Goal: Task Accomplishment & Management: Complete application form

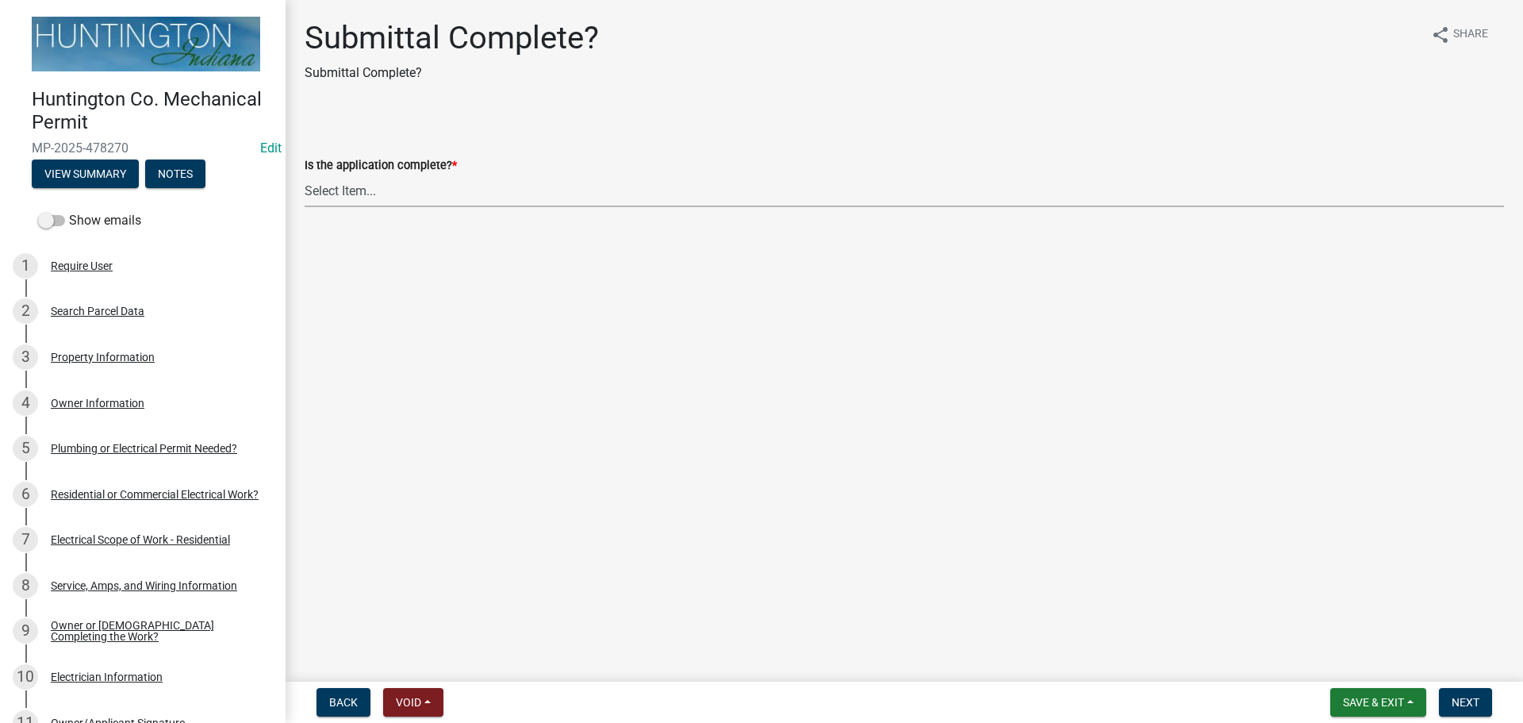
click at [420, 197] on select "Select Item... Yes No" at bounding box center [904, 190] width 1199 height 33
click at [36, 159] on button "View Summary" at bounding box center [85, 173] width 107 height 29
click at [95, 178] on button "View Summary" at bounding box center [85, 173] width 107 height 29
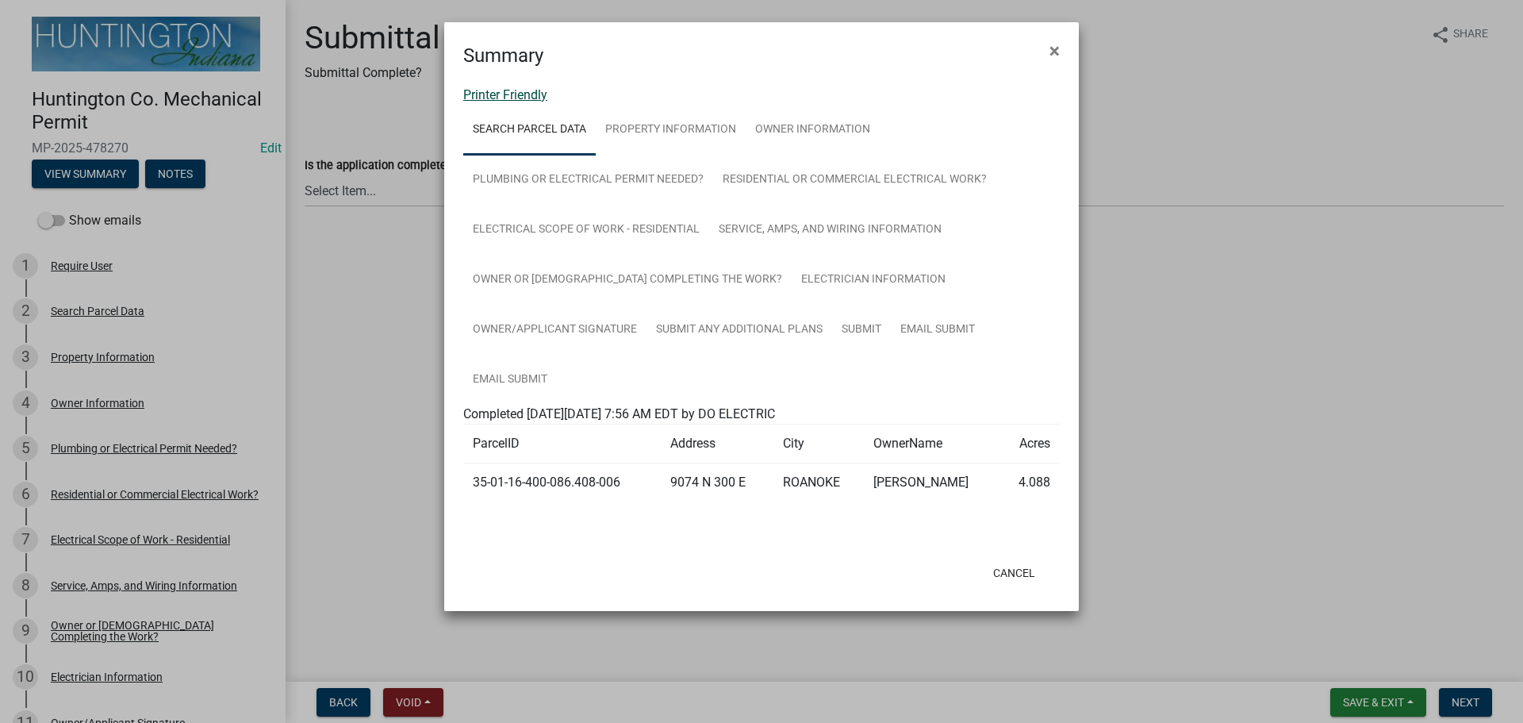
click at [534, 98] on link "Printer Friendly" at bounding box center [505, 94] width 84 height 15
click at [1050, 59] on span "×" at bounding box center [1054, 51] width 10 height 22
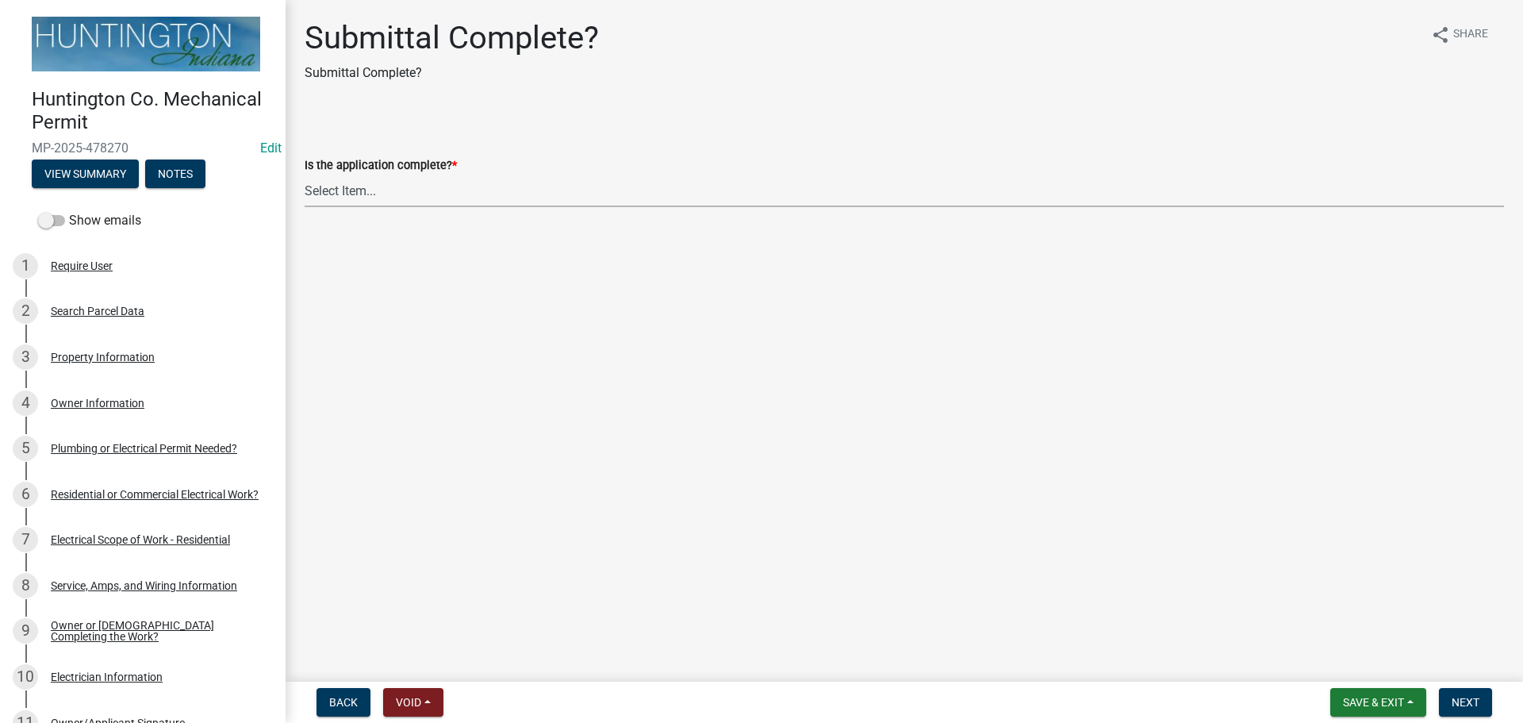
click at [328, 188] on select "Select Item... Yes No" at bounding box center [904, 190] width 1199 height 33
click at [305, 174] on select "Select Item... Yes No" at bounding box center [904, 190] width 1199 height 33
select select "1782a9c7-7323-4da6-ac5b-f89a69a3d723"
click at [1469, 710] on button "Next" at bounding box center [1465, 702] width 53 height 29
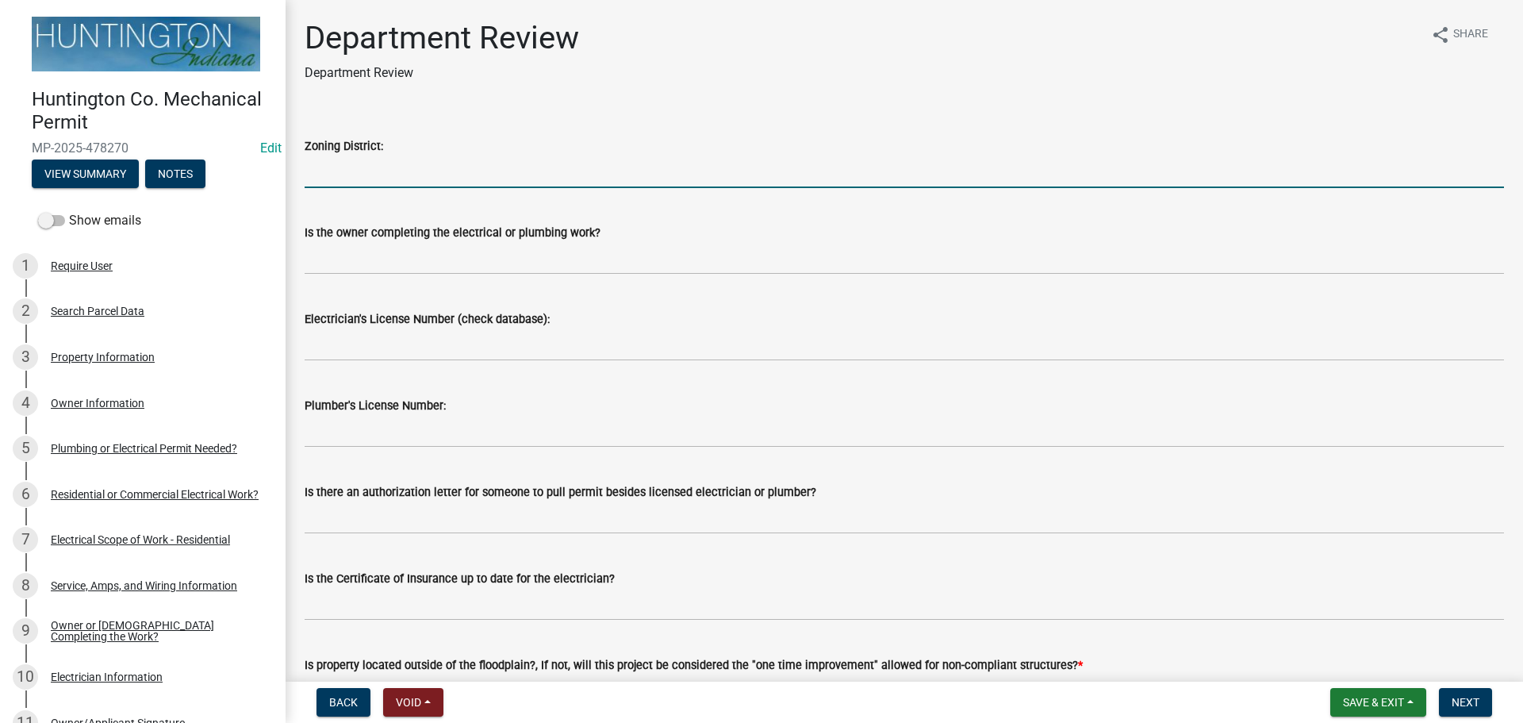
click at [374, 169] on input "Zoning District:" at bounding box center [904, 171] width 1199 height 33
type input "Ag"
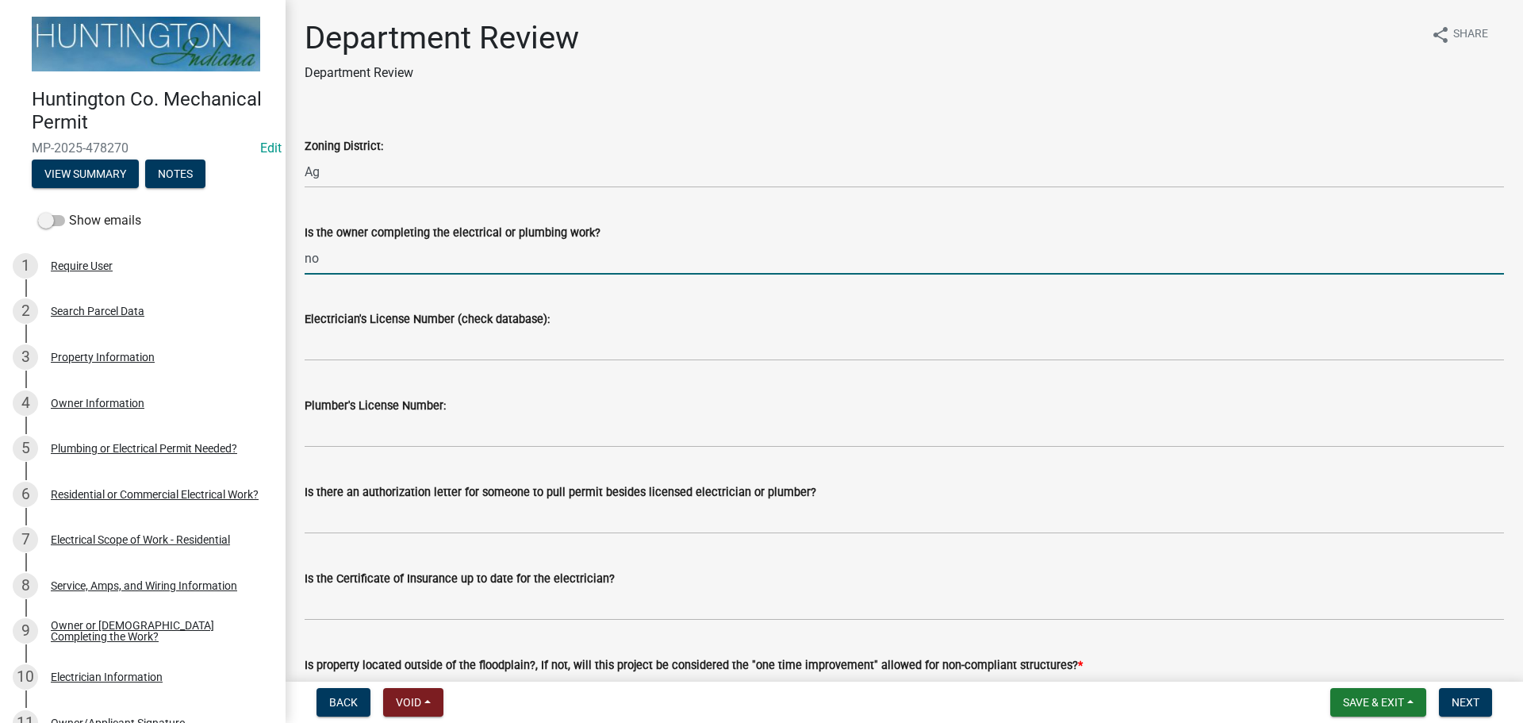
type input "no"
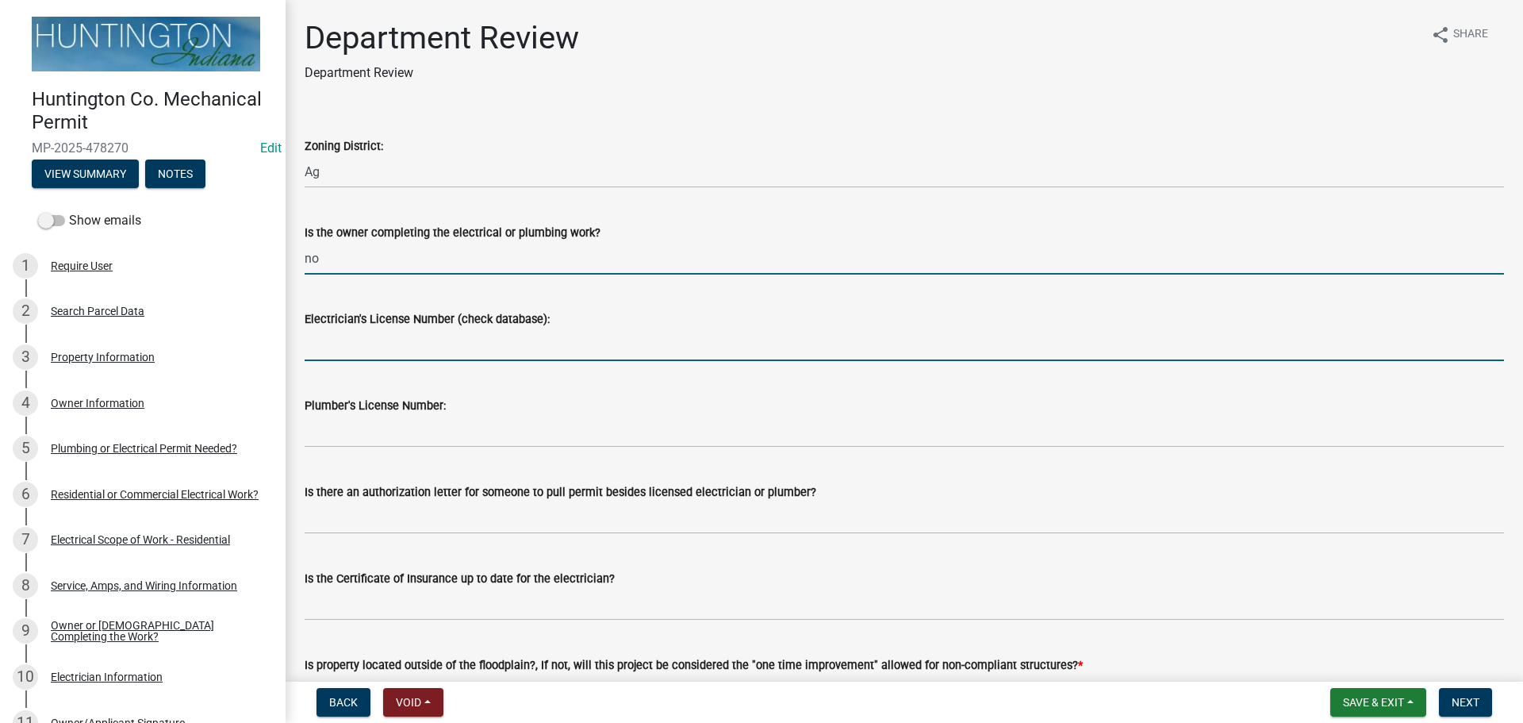
click at [351, 330] on input "Electrician's License Number (check database):" at bounding box center [904, 344] width 1199 height 33
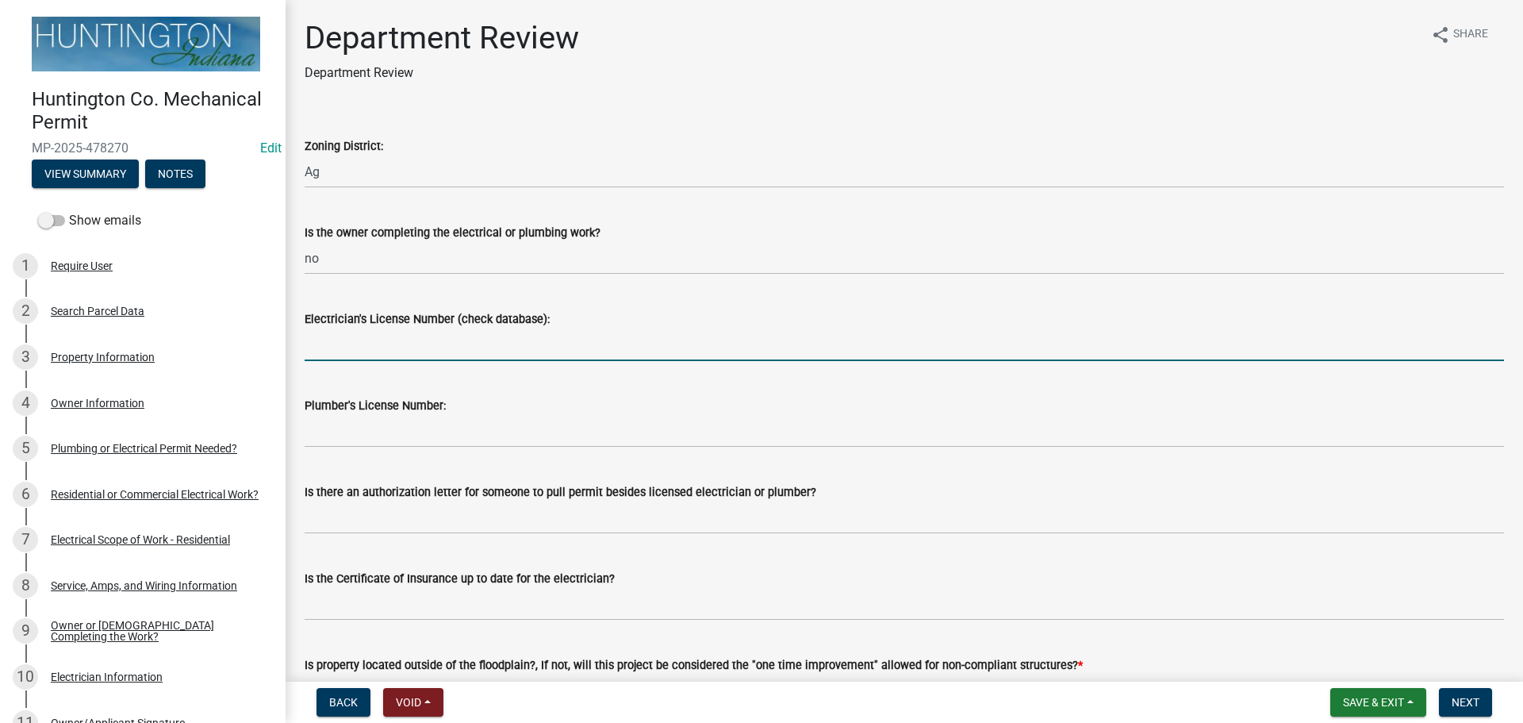
paste input "25-157"
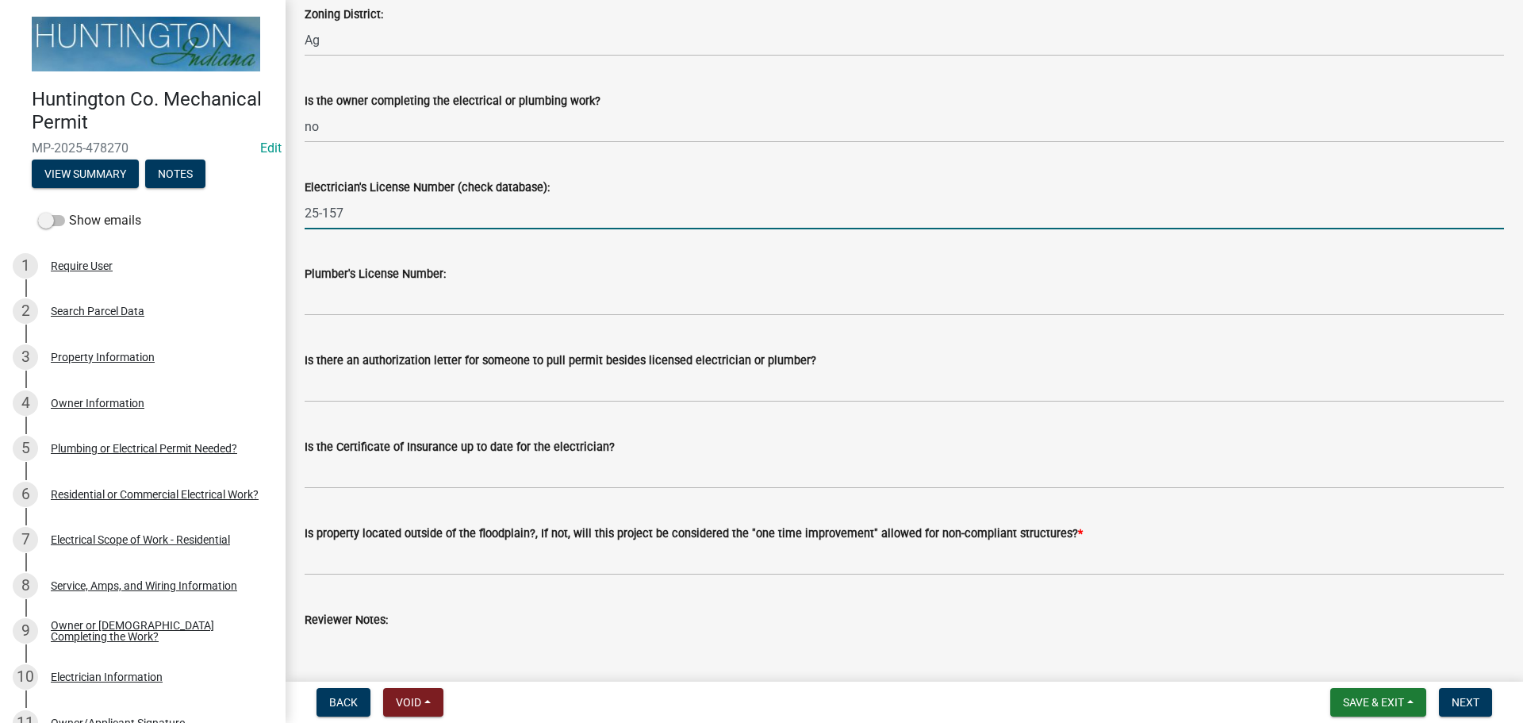
scroll to position [238, 0]
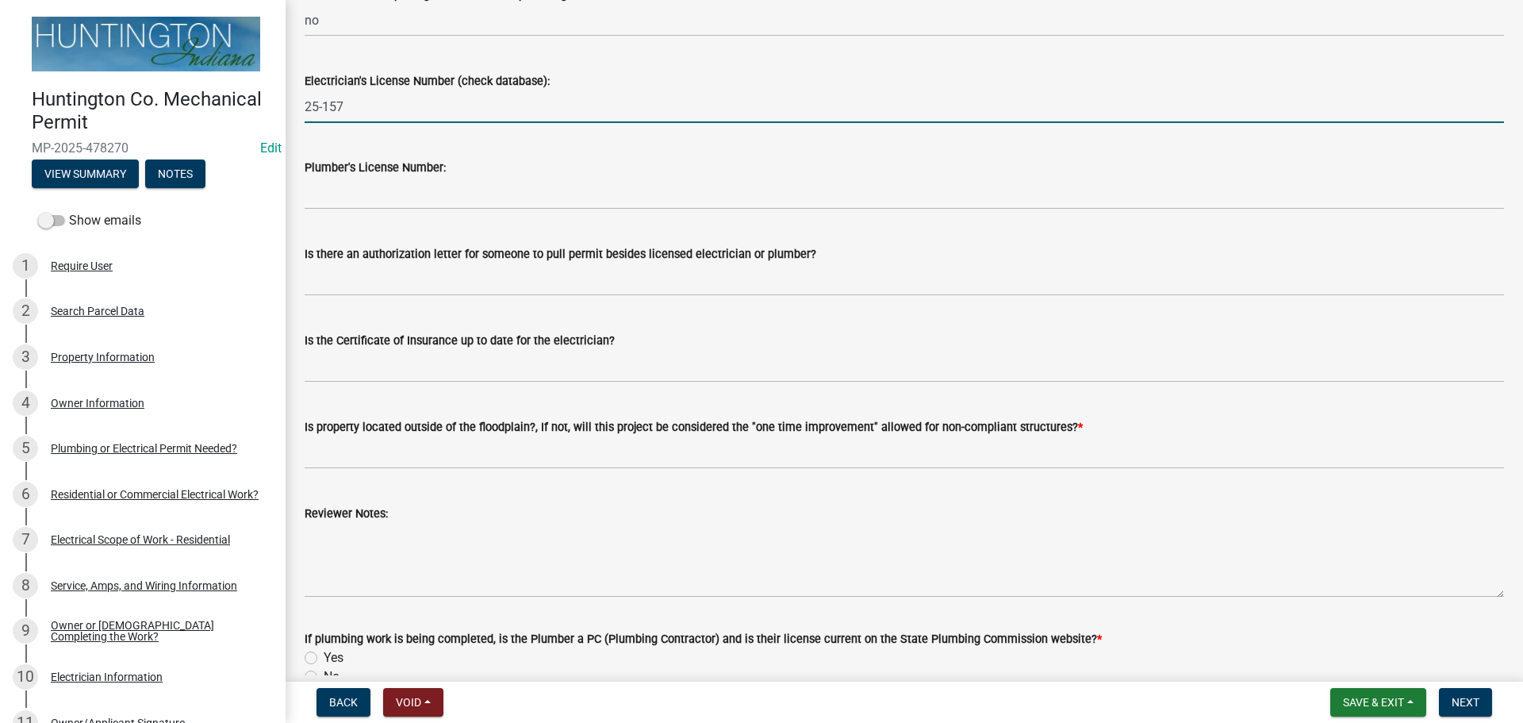
type input "25-157"
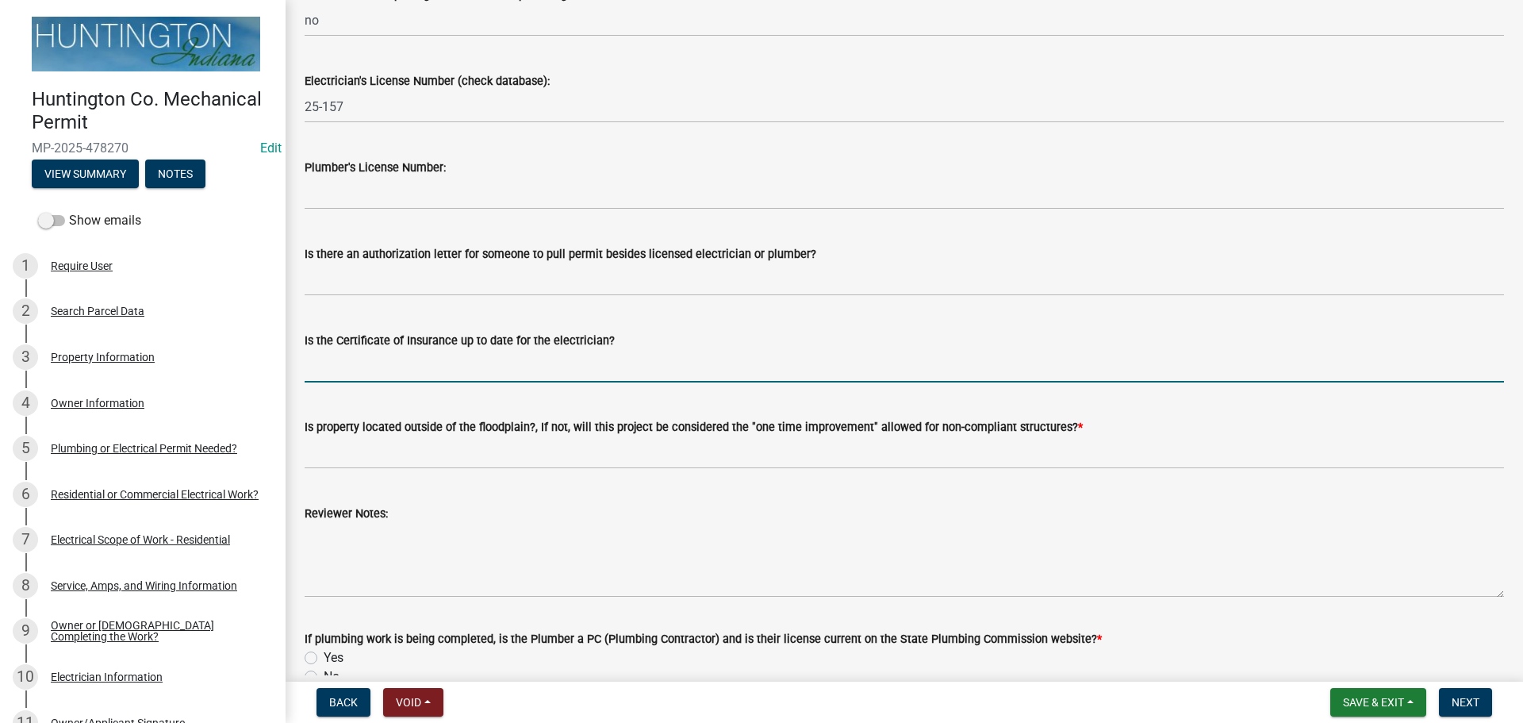
click at [351, 369] on input "Is the Certificate of Insurance up to date for the electrician?" at bounding box center [904, 366] width 1199 height 33
type input "yes"
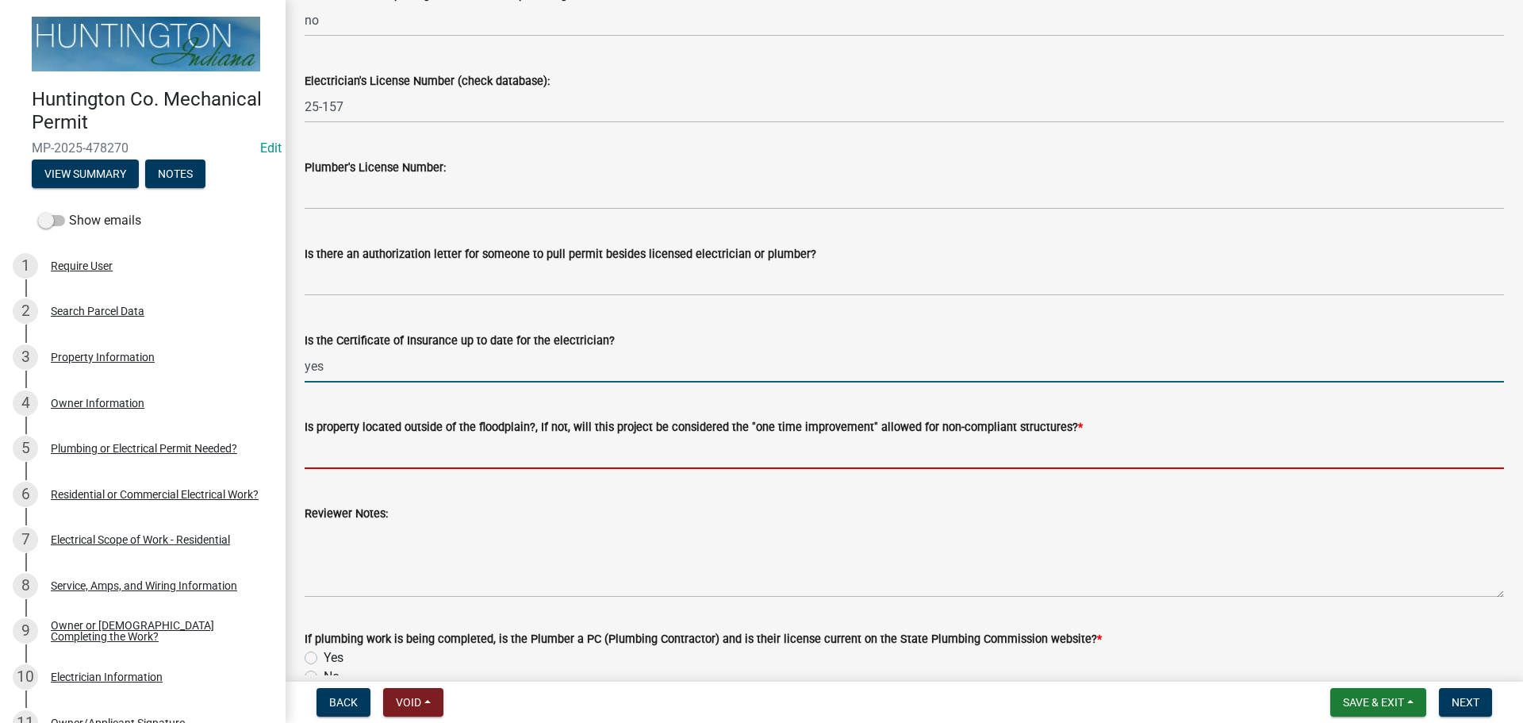
click at [392, 451] on input "Is property located outside of the floodplain?, If not, will this project be co…" at bounding box center [904, 452] width 1199 height 33
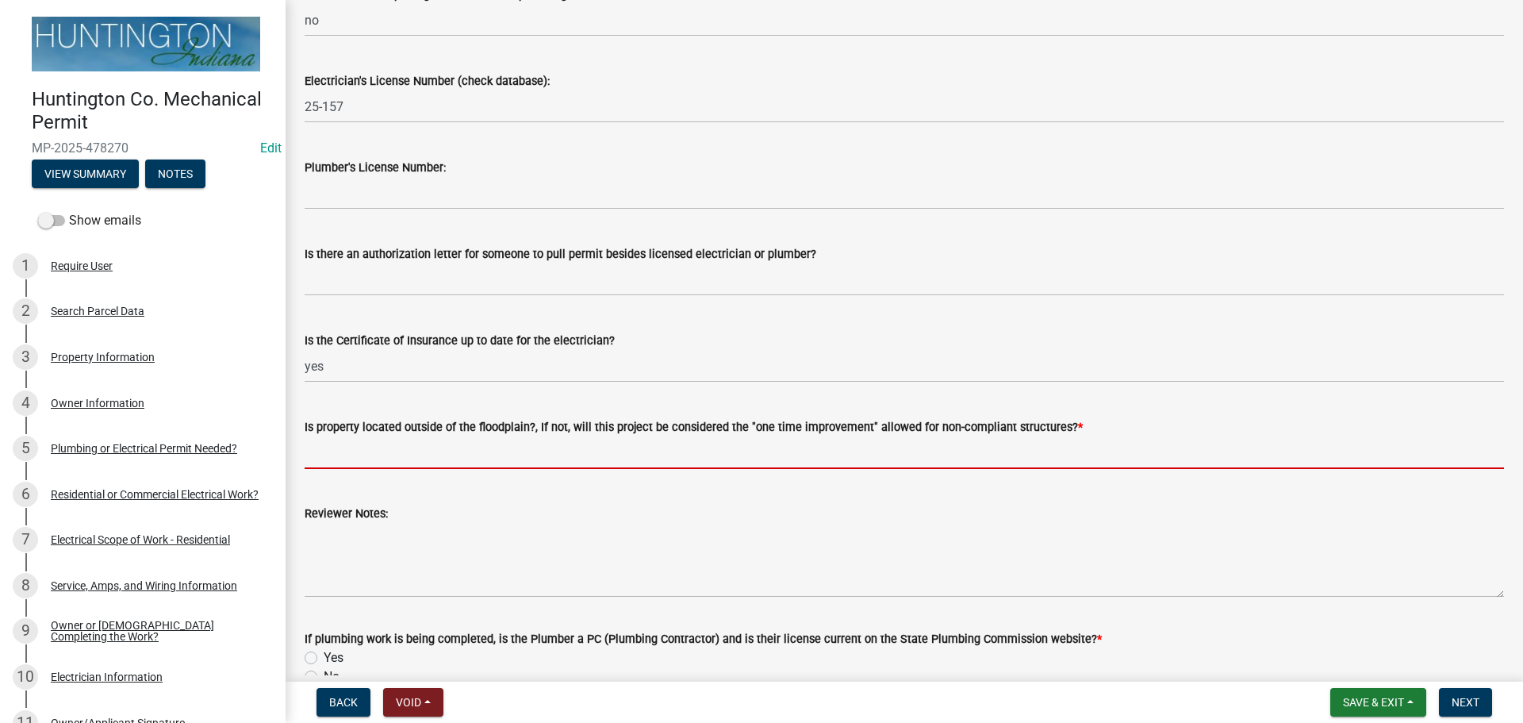
type input "yes"
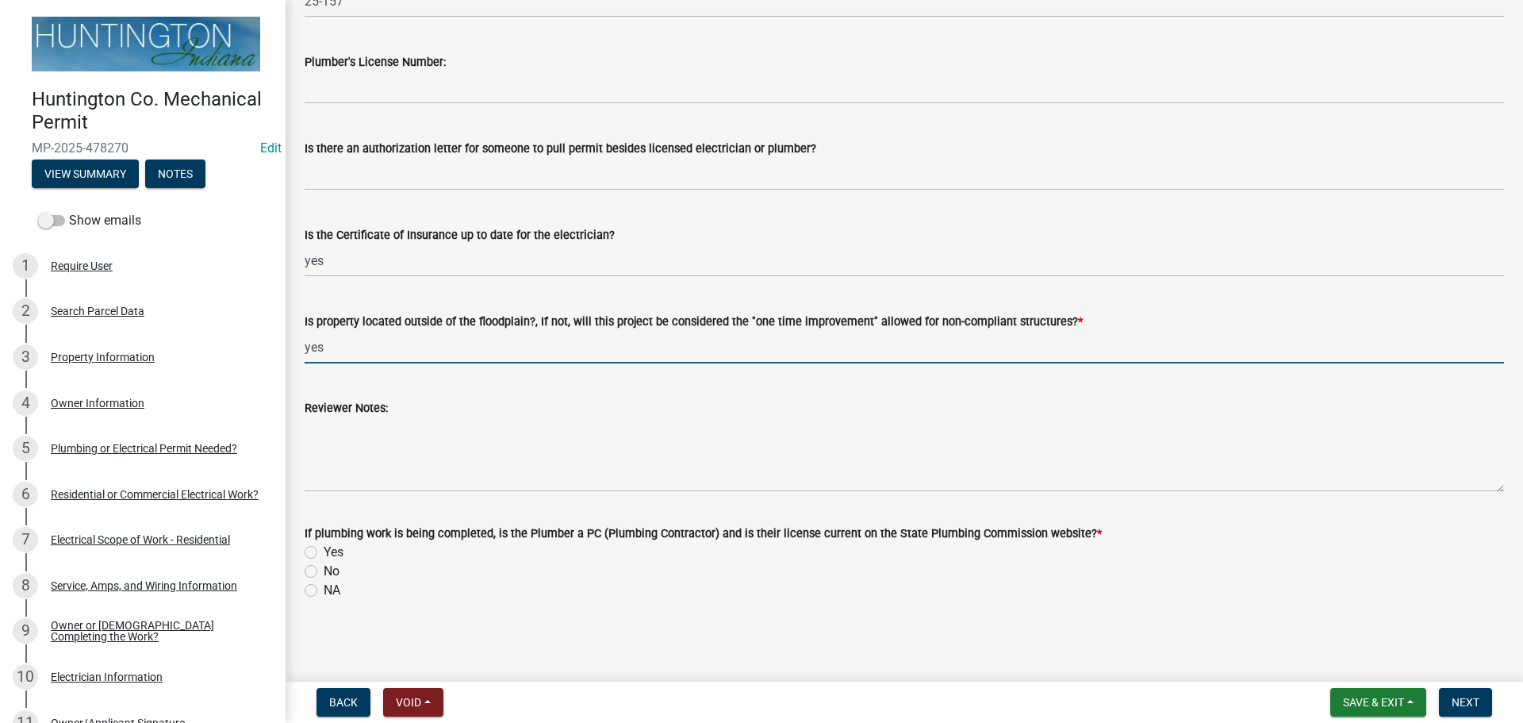
scroll to position [344, 0]
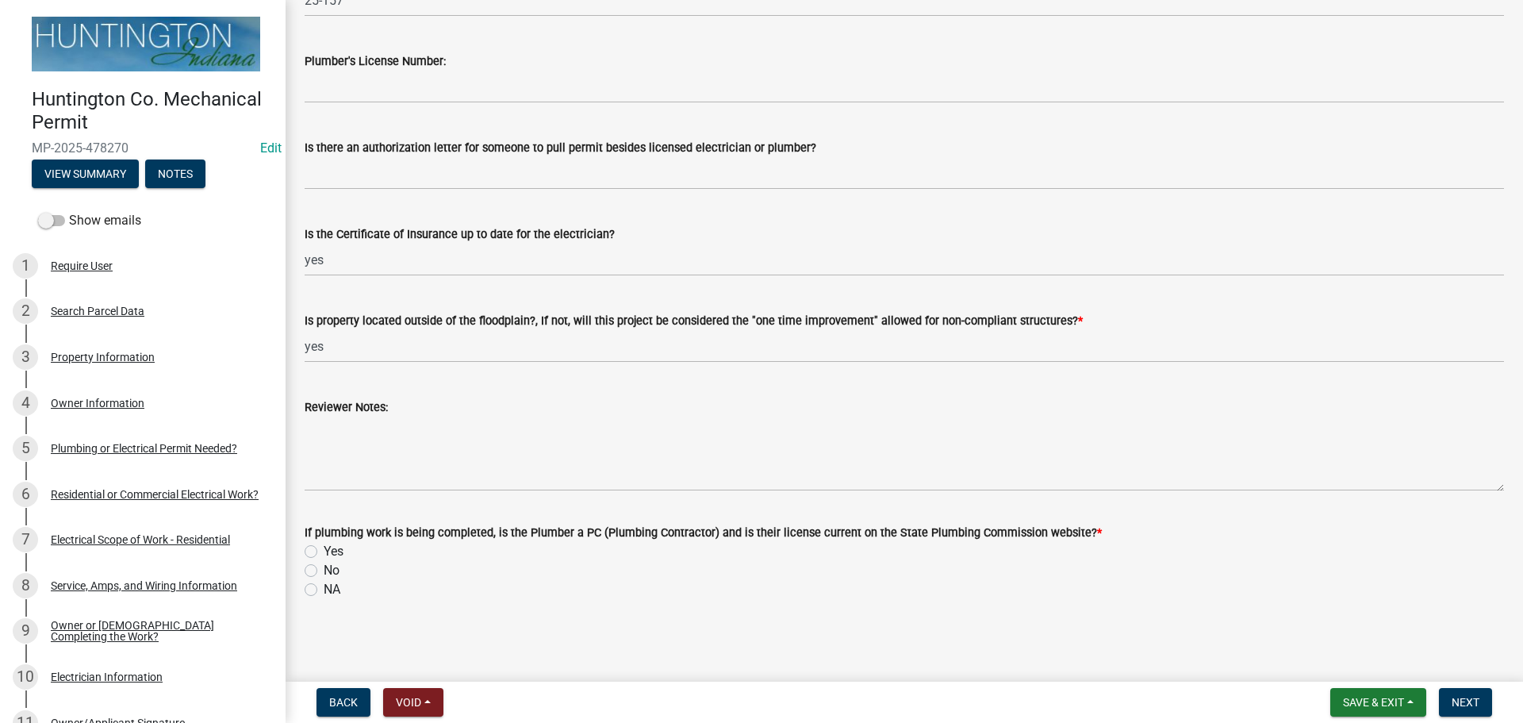
click at [317, 592] on div "NA" at bounding box center [904, 589] width 1199 height 19
drag, startPoint x: 309, startPoint y: 582, endPoint x: 643, endPoint y: 670, distance: 346.1
click at [309, 583] on div "NA" at bounding box center [904, 589] width 1199 height 19
click at [324, 585] on label "NA" at bounding box center [332, 589] width 17 height 19
click at [324, 585] on input "NA" at bounding box center [329, 585] width 10 height 10
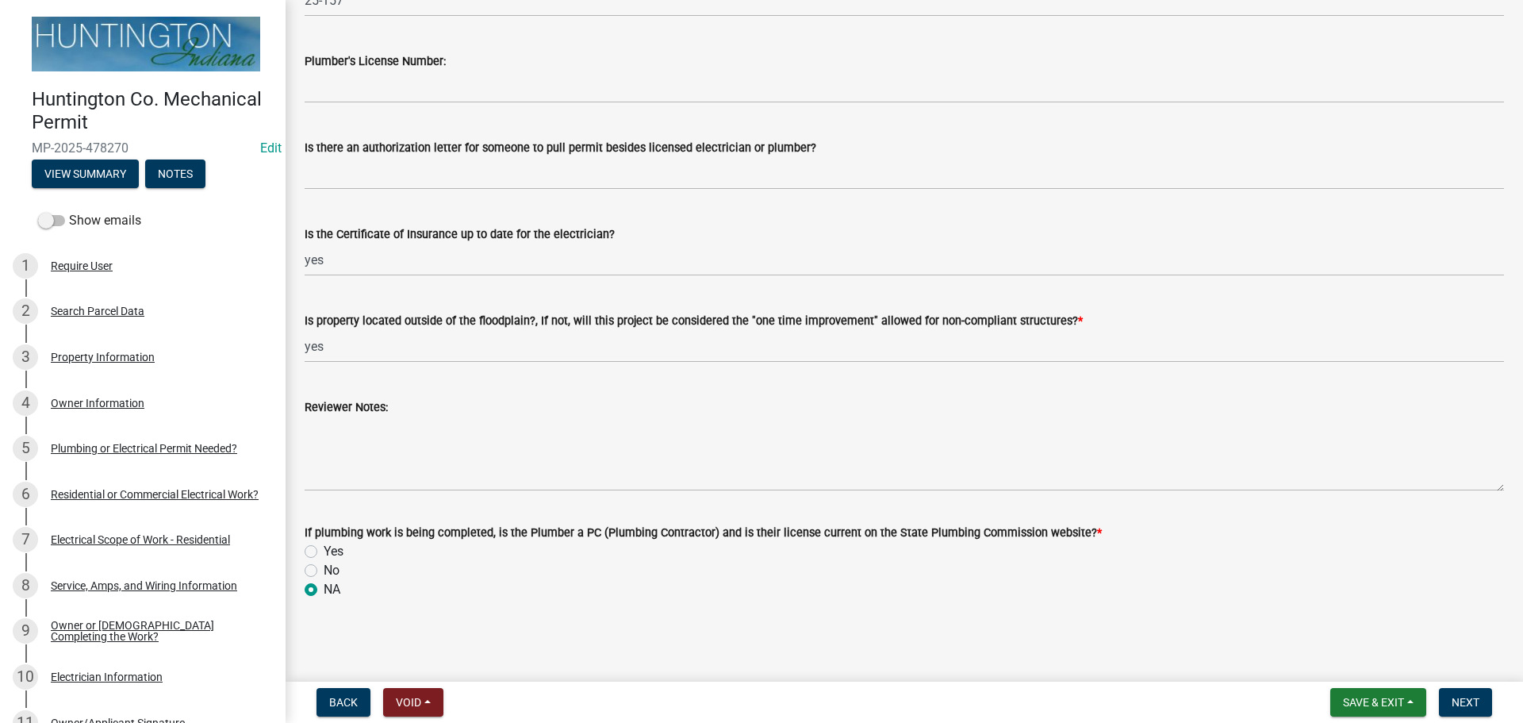
radio input "true"
click at [1456, 703] on span "Next" at bounding box center [1465, 702] width 28 height 13
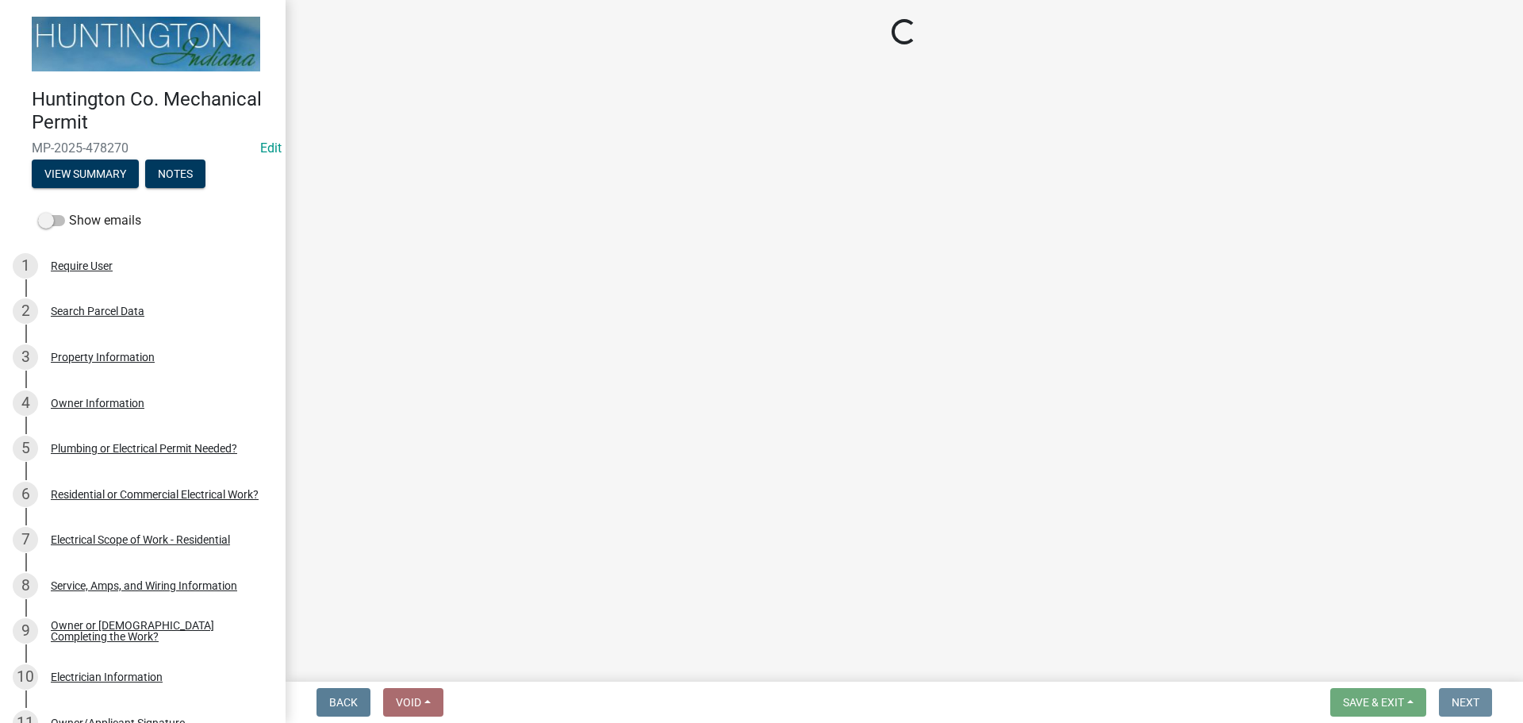
scroll to position [0, 0]
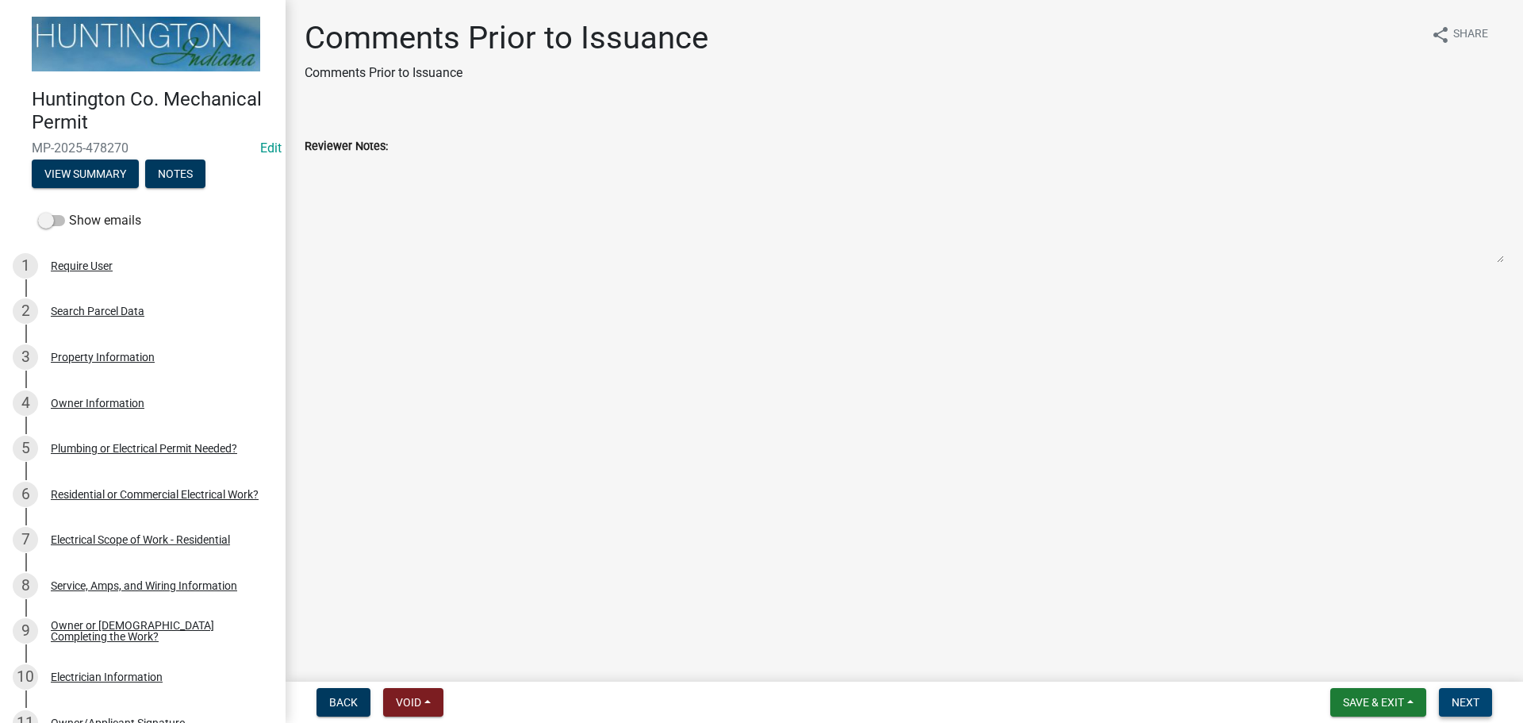
drag, startPoint x: 1456, startPoint y: 703, endPoint x: 1421, endPoint y: 666, distance: 51.0
click at [1417, 670] on wm-app "Huntington Co. Mechanical Permit MP-2025-478270 Edit View Summary Notes Show em…" at bounding box center [761, 361] width 1523 height 723
click at [1472, 696] on span "Next" at bounding box center [1465, 702] width 28 height 13
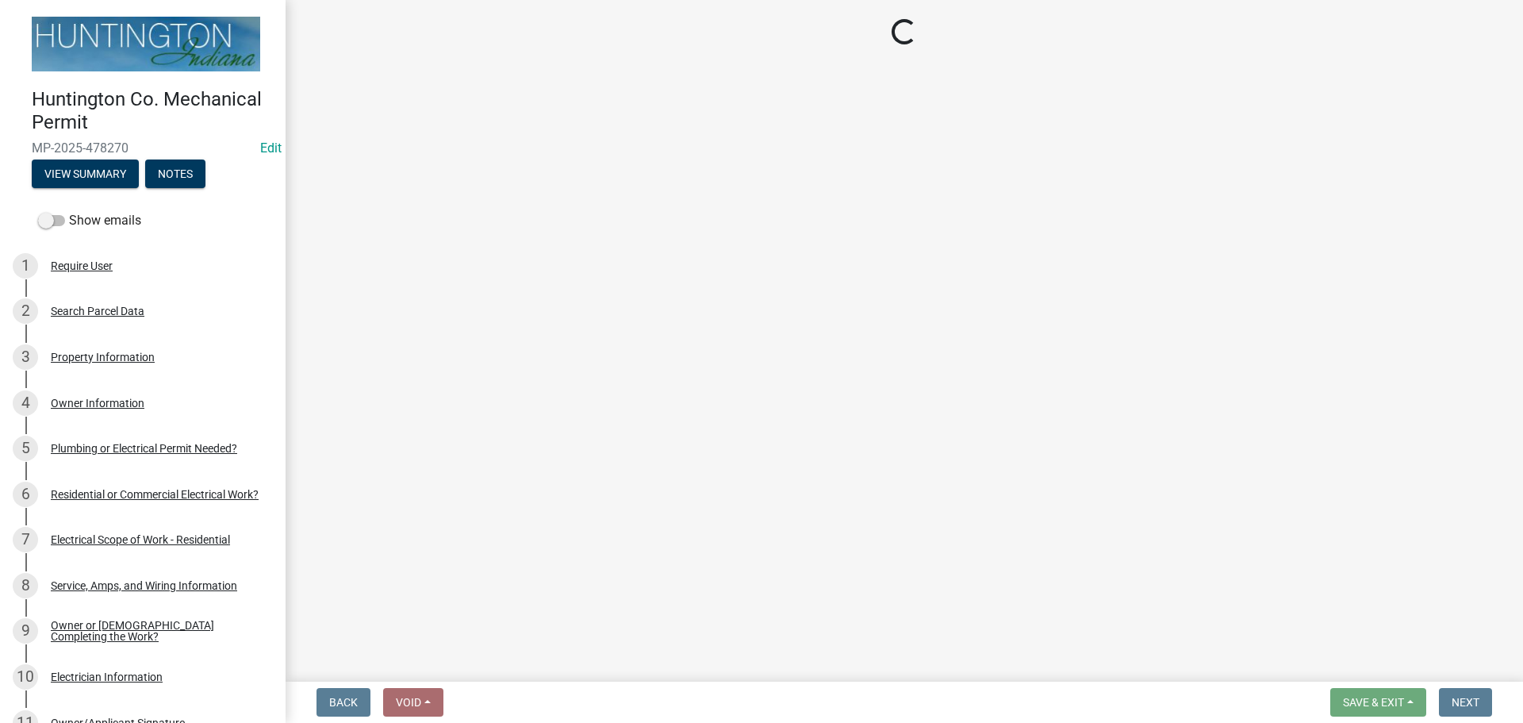
select select "3: 3"
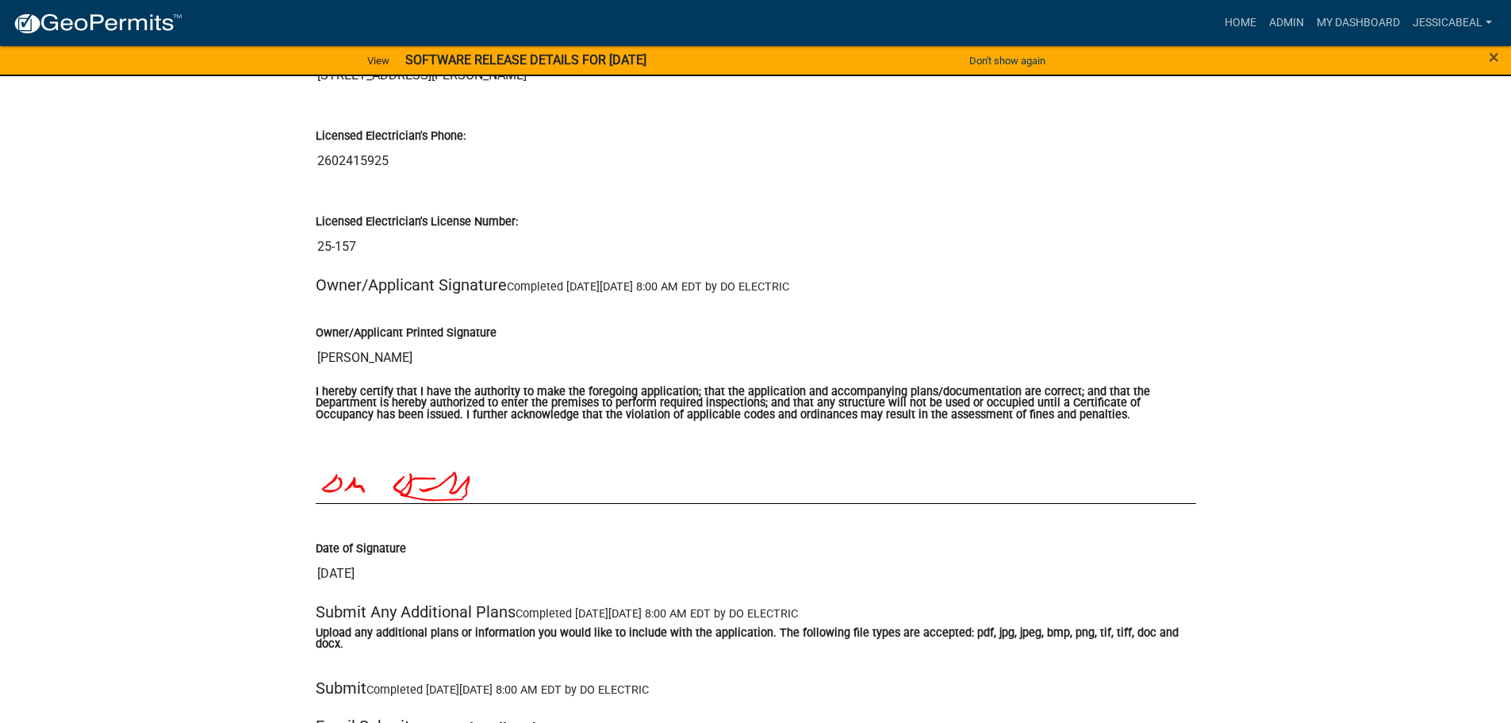
scroll to position [3014, 0]
drag, startPoint x: 400, startPoint y: 253, endPoint x: 309, endPoint y: 242, distance: 91.1
click at [307, 244] on div "Licensed Electrician's License Number: 25-157" at bounding box center [756, 231] width 904 height 86
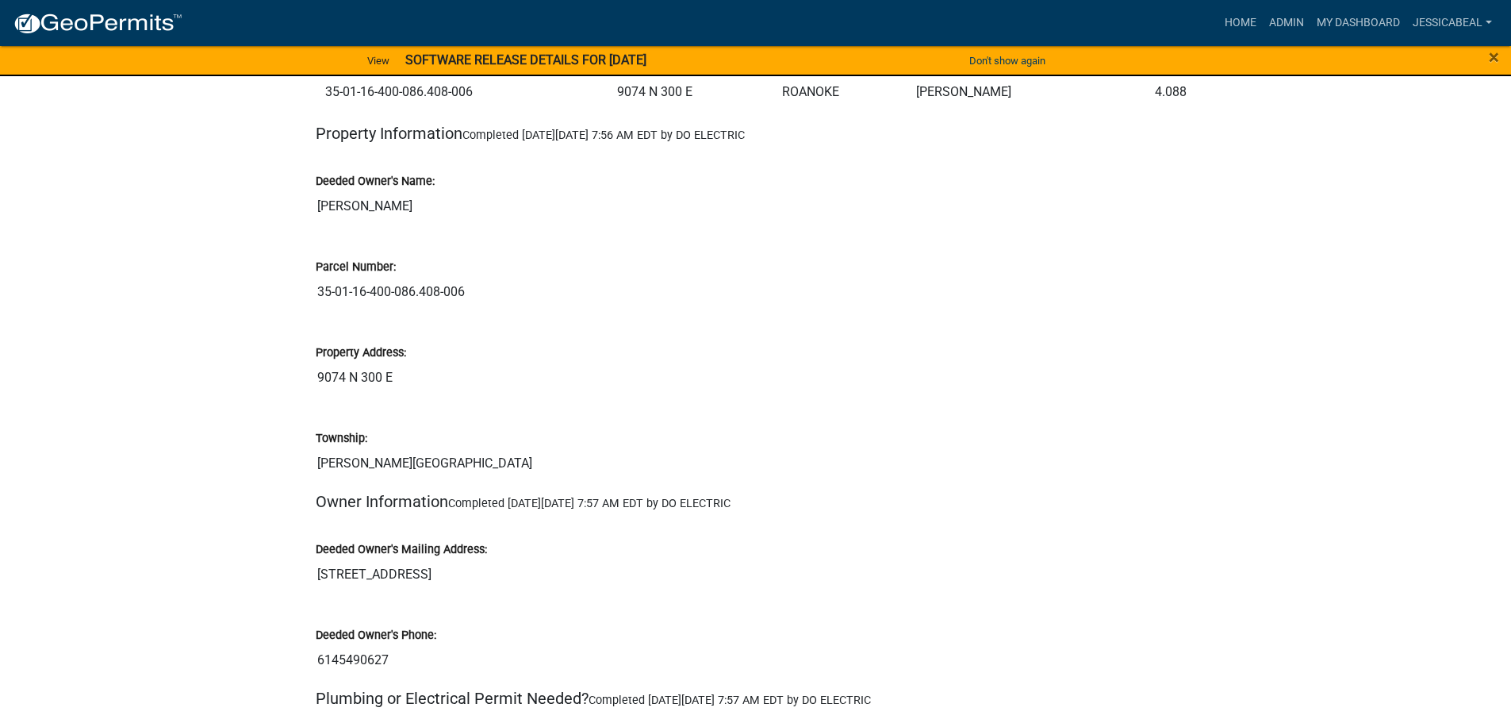
scroll to position [317, 0]
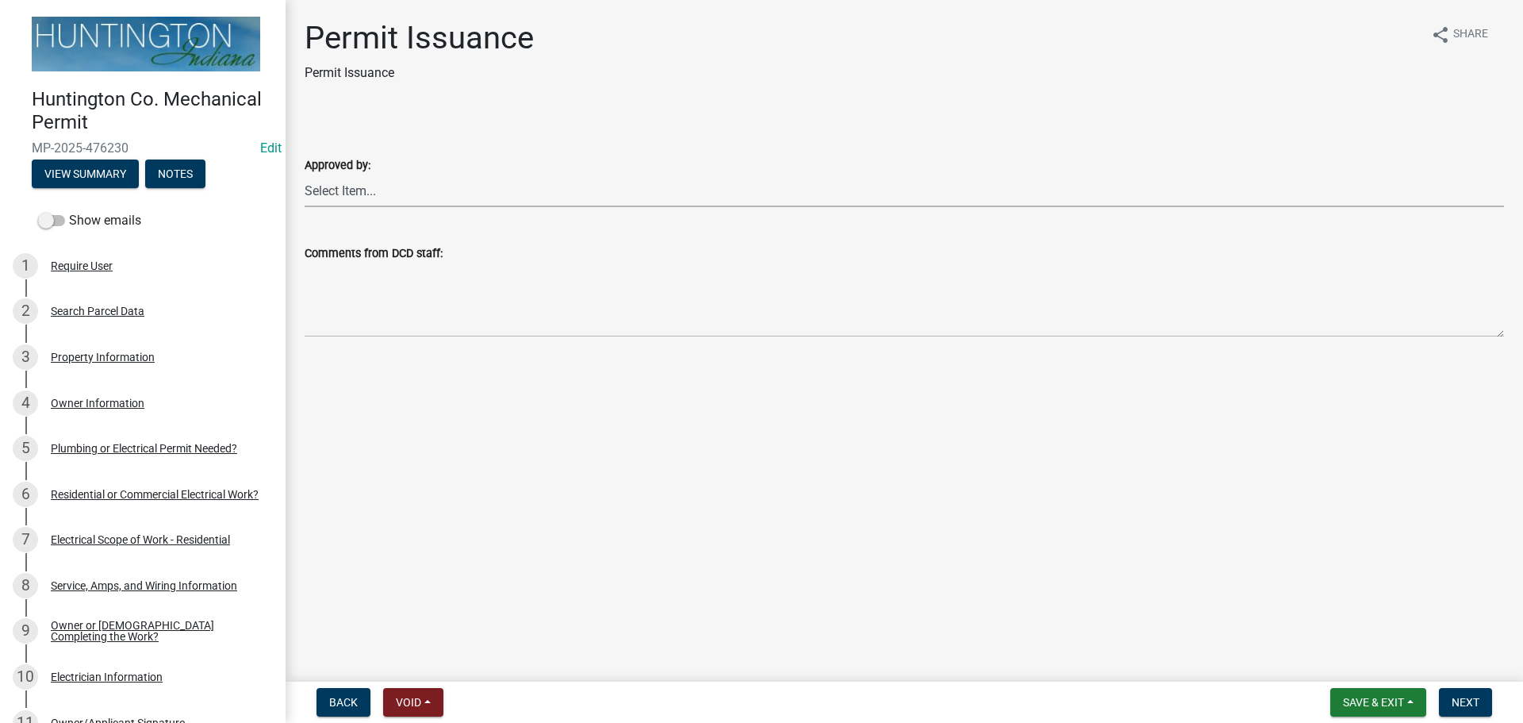
click at [341, 196] on select "Select Item... Kim Hostetler Greg Ricker Jessica Beal Laci Langston" at bounding box center [904, 190] width 1199 height 33
click at [305, 174] on select "Select Item... Kim Hostetler Greg Ricker Jessica Beal Laci Langston" at bounding box center [904, 190] width 1199 height 33
select select "0ac14b4a-58a8-44ed-8576-6ffdb9d3932f"
click at [1475, 708] on span "Next" at bounding box center [1465, 702] width 28 height 13
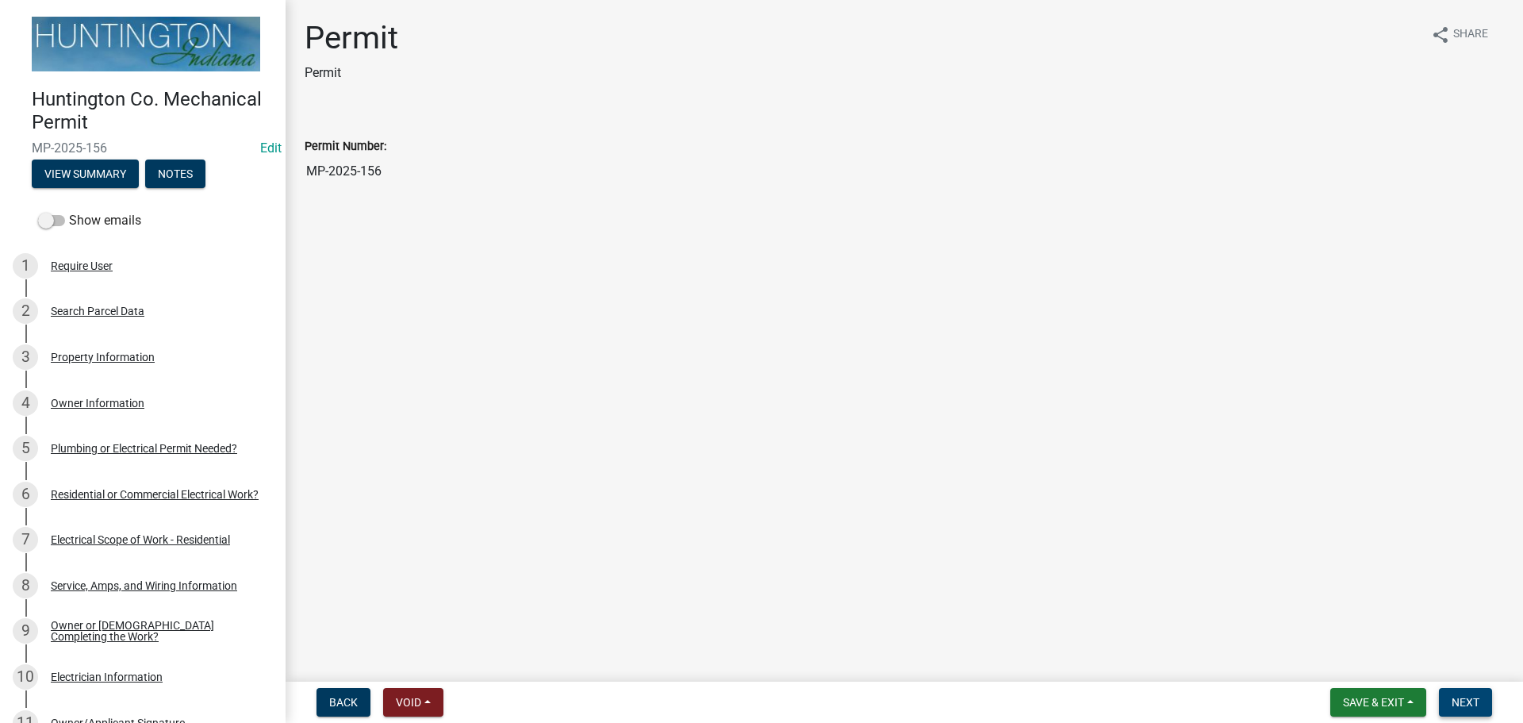
click at [1460, 698] on span "Next" at bounding box center [1465, 702] width 28 height 13
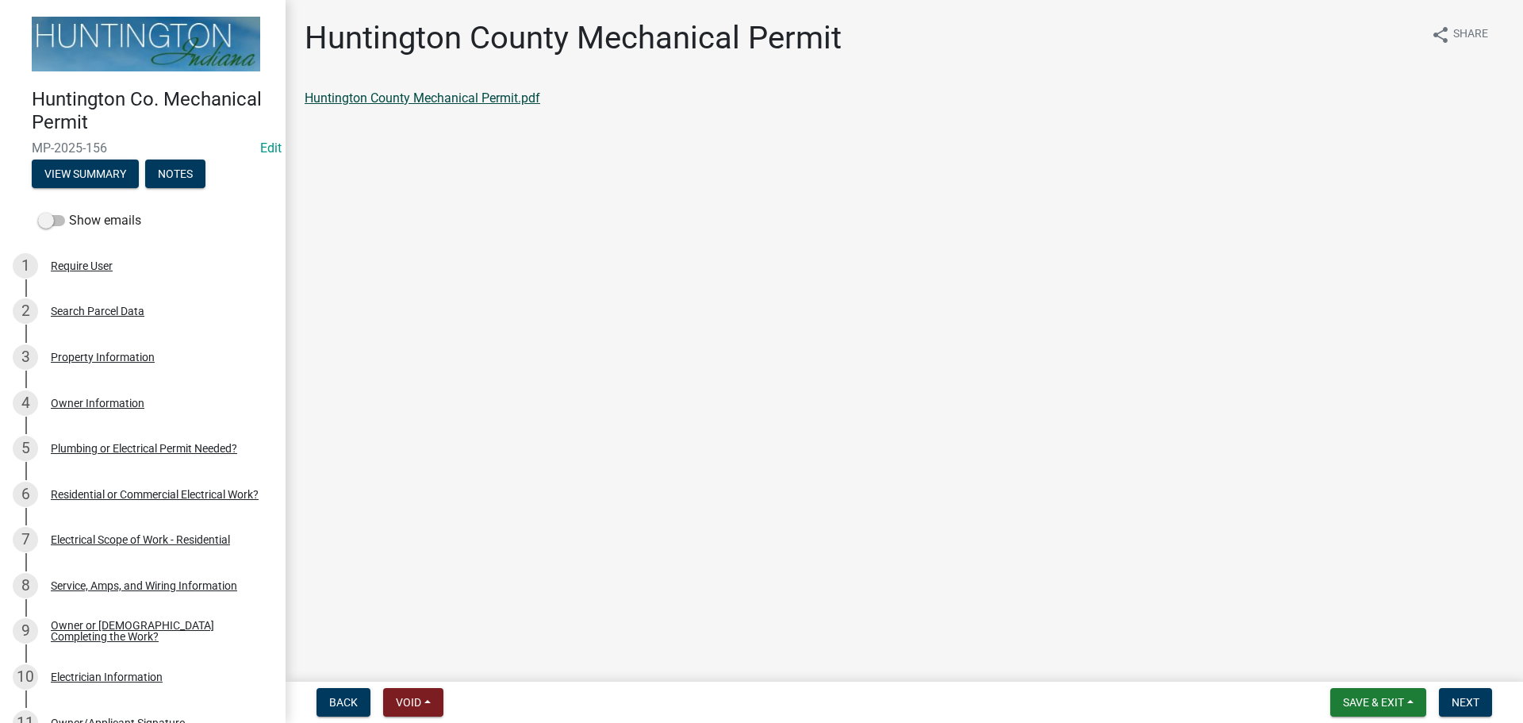
click at [413, 91] on link "Huntington County Mechanical Permit.pdf" at bounding box center [423, 97] width 236 height 15
click at [1457, 704] on span "Next" at bounding box center [1465, 702] width 28 height 13
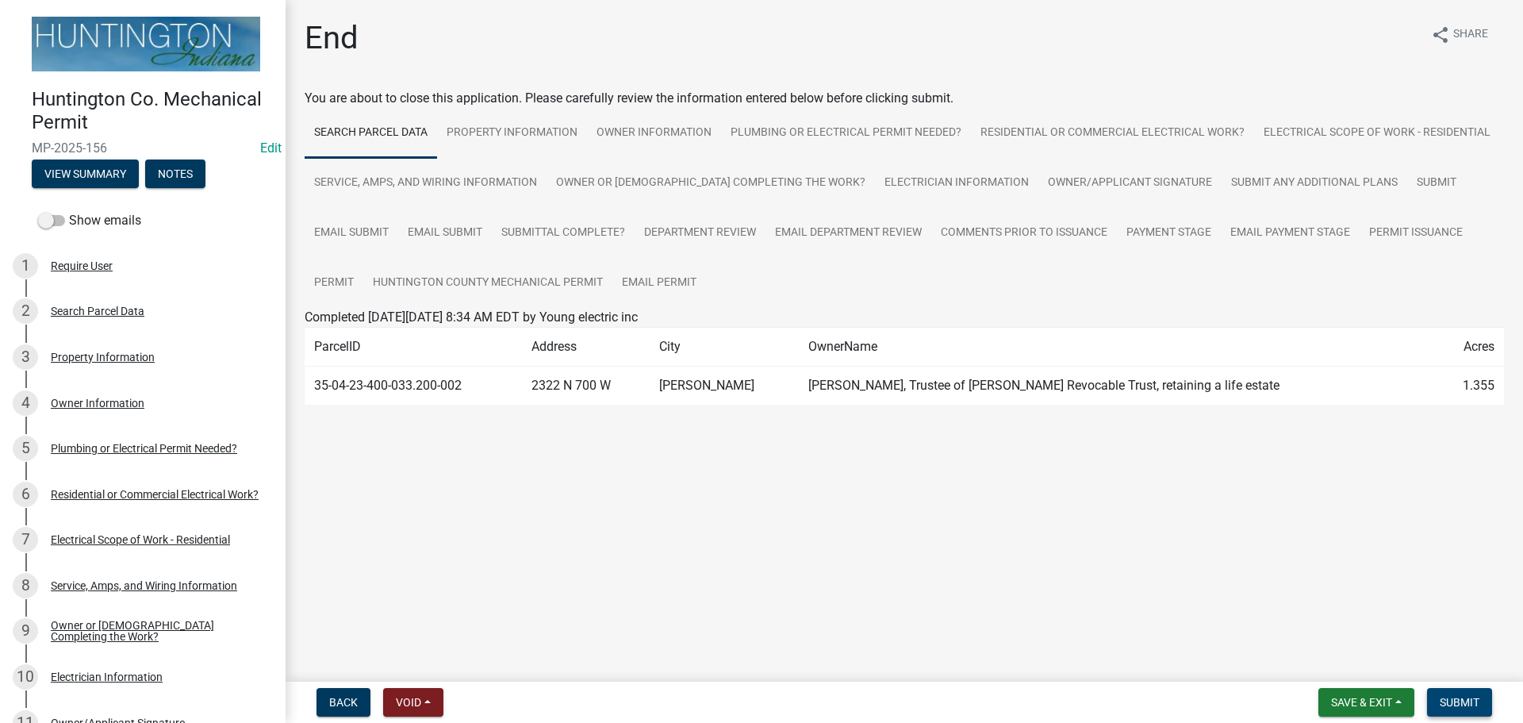
click at [1453, 690] on button "Submit" at bounding box center [1459, 702] width 65 height 29
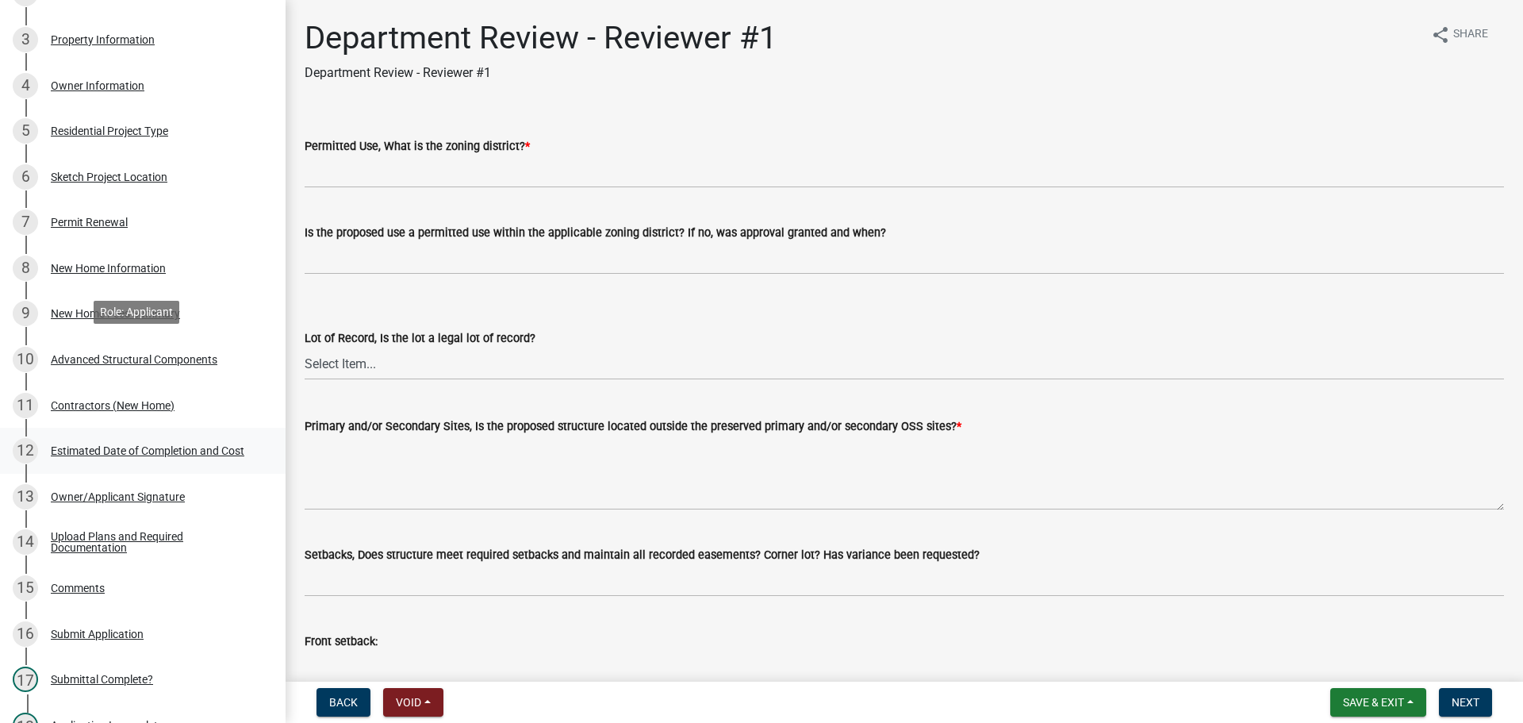
scroll to position [872, 0]
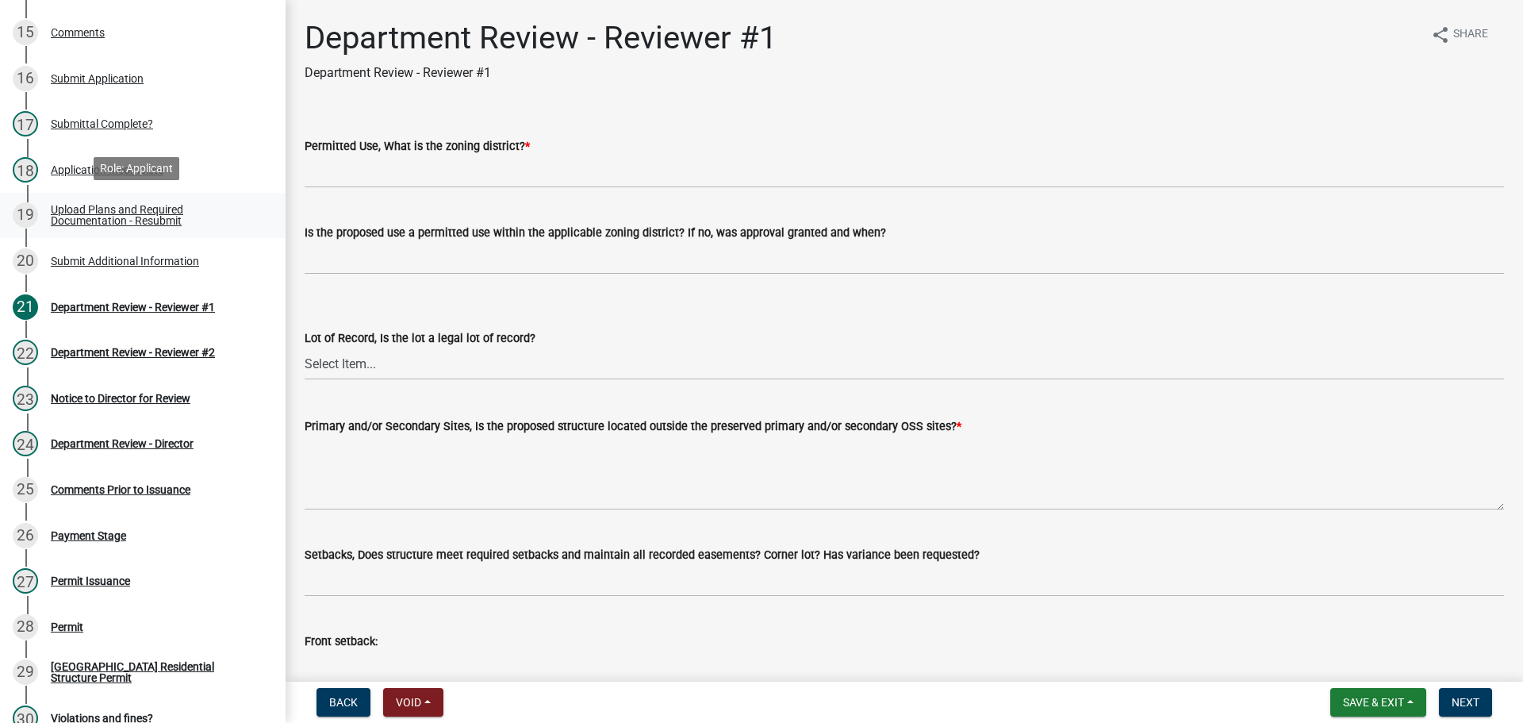
click at [136, 213] on div "Upload Plans and Required Documentation - Resubmit" at bounding box center [155, 215] width 209 height 22
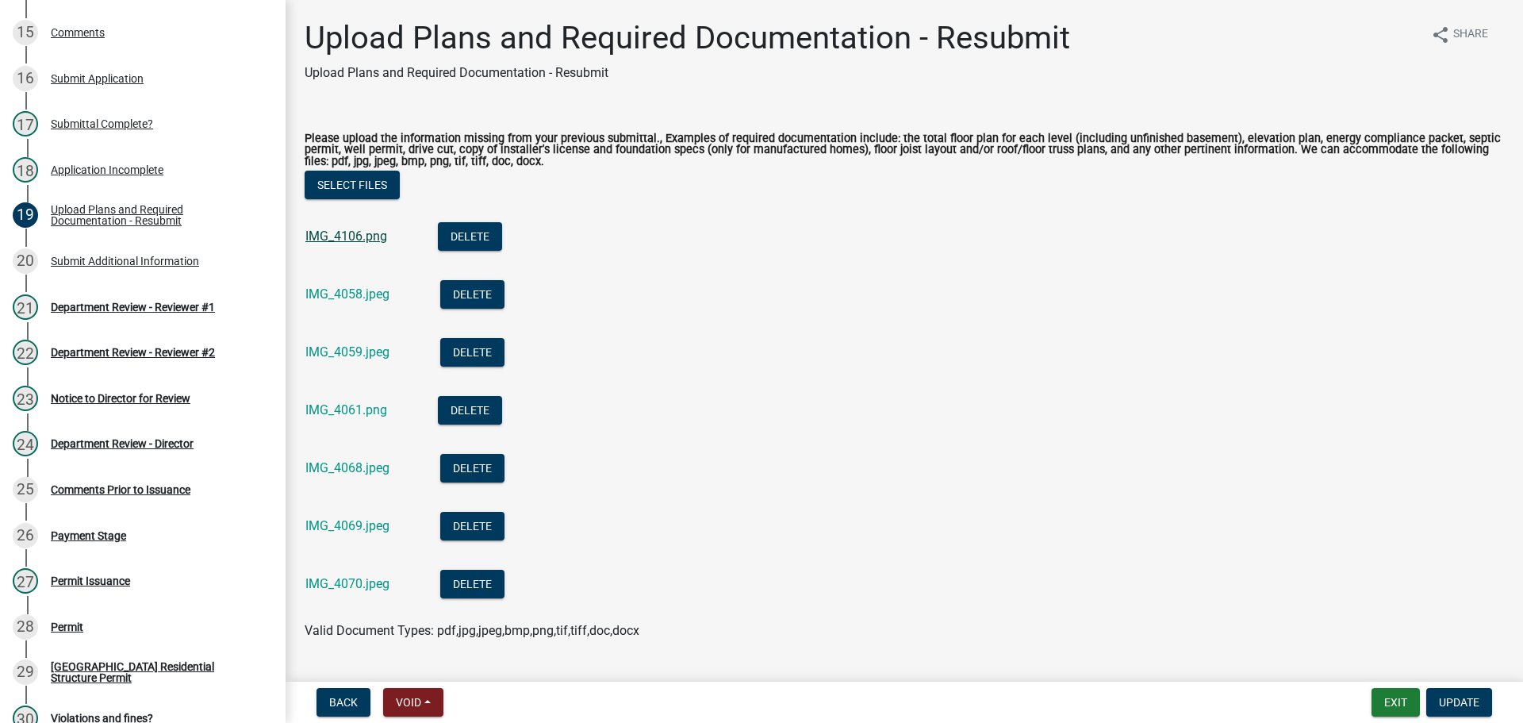
click at [353, 236] on link "IMG_4106.png" at bounding box center [346, 235] width 82 height 15
click at [328, 295] on link "IMG_4058.jpeg" at bounding box center [347, 293] width 84 height 15
click at [332, 349] on link "IMG_4059.jpeg" at bounding box center [347, 351] width 84 height 15
click at [321, 405] on link "IMG_4061.png" at bounding box center [346, 409] width 82 height 15
click at [323, 475] on link "IMG_4068.jpeg" at bounding box center [347, 467] width 84 height 15
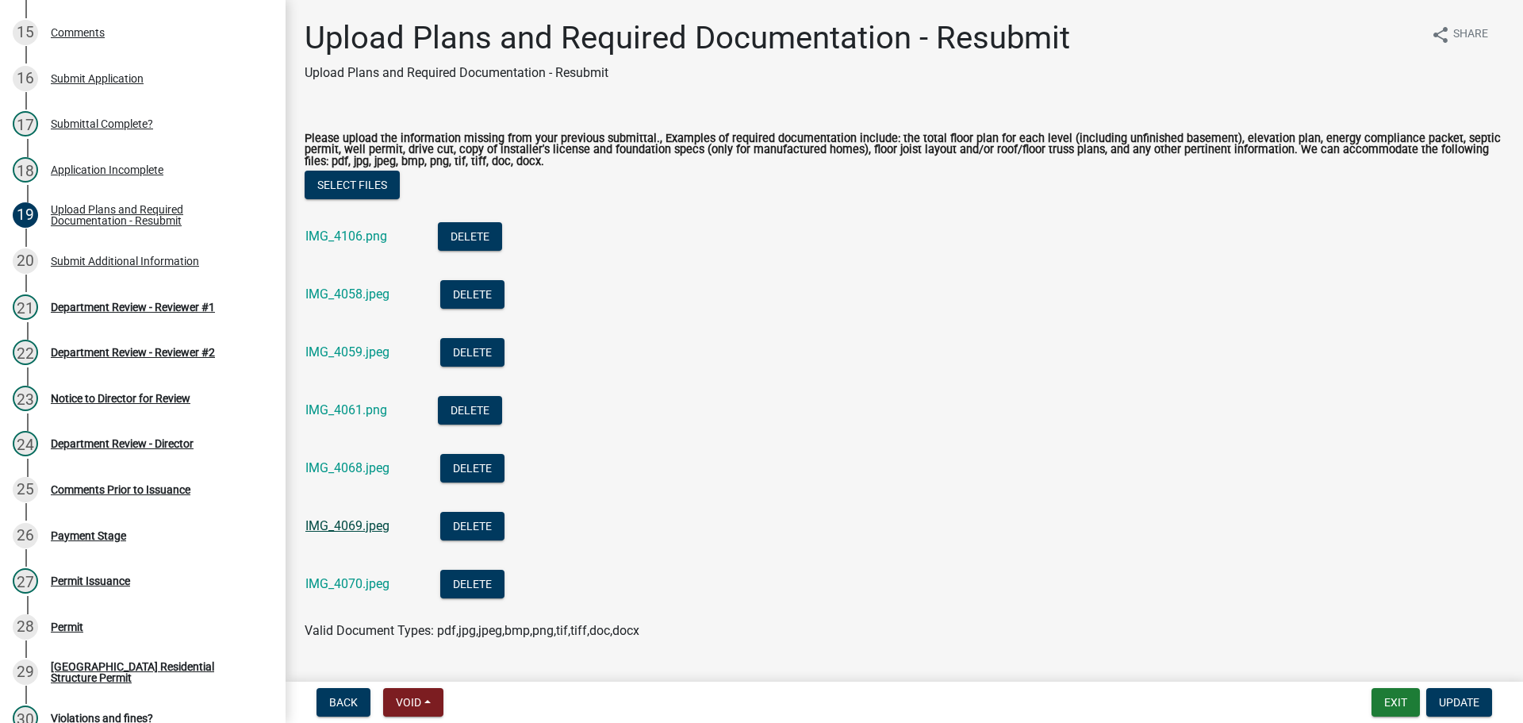
click at [340, 524] on link "IMG_4069.jpeg" at bounding box center [347, 525] width 84 height 15
click at [328, 587] on link "IMG_4070.jpeg" at bounding box center [347, 583] width 84 height 15
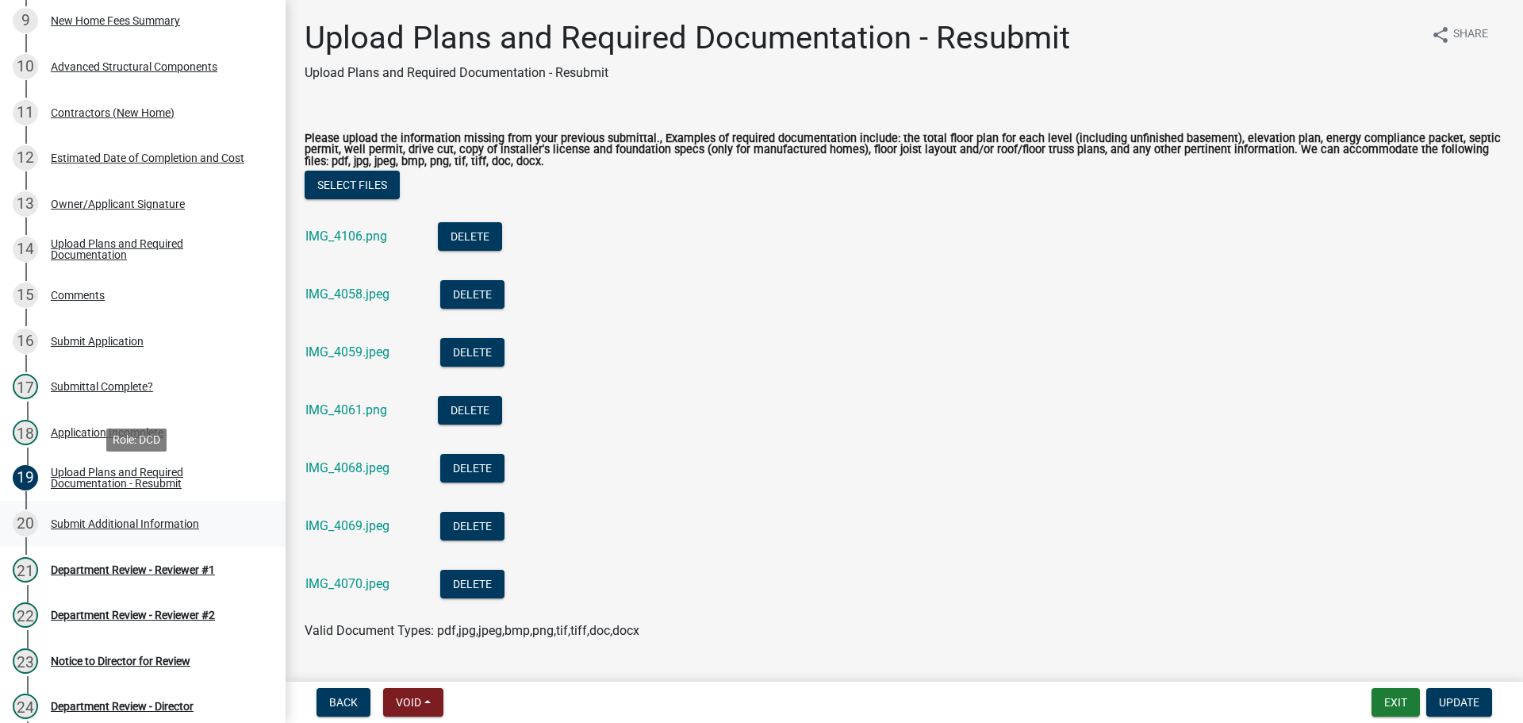
scroll to position [635, 0]
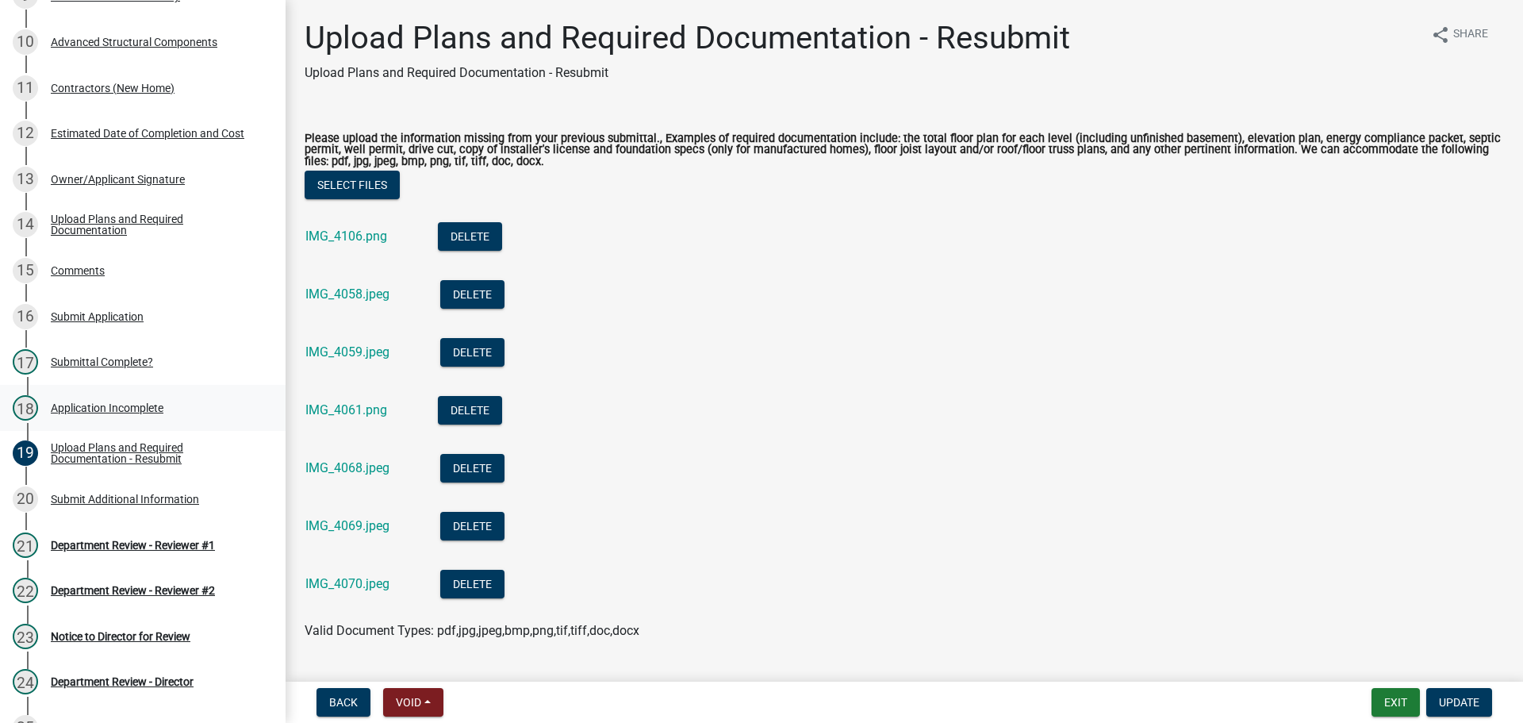
click at [95, 415] on div "18 Application Incomplete" at bounding box center [136, 407] width 247 height 25
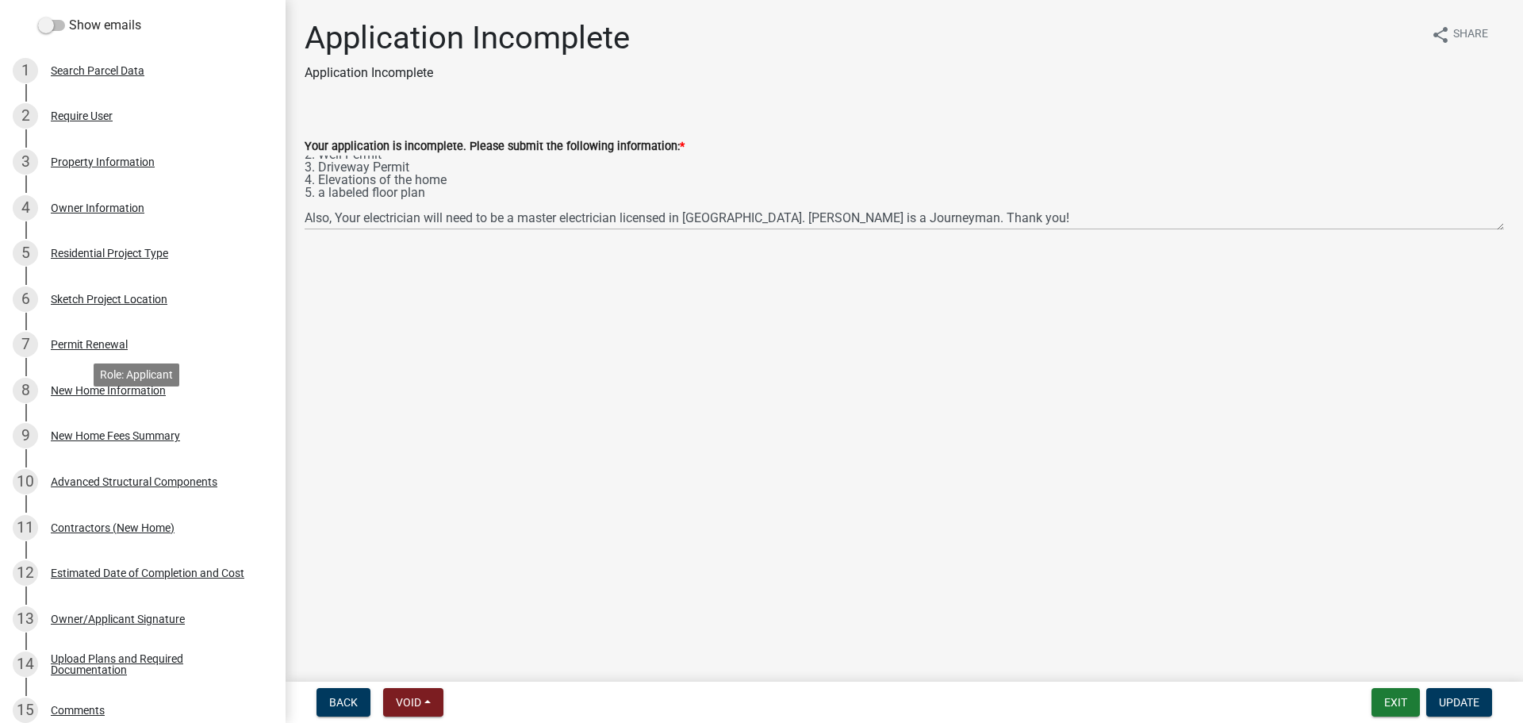
scroll to position [159, 0]
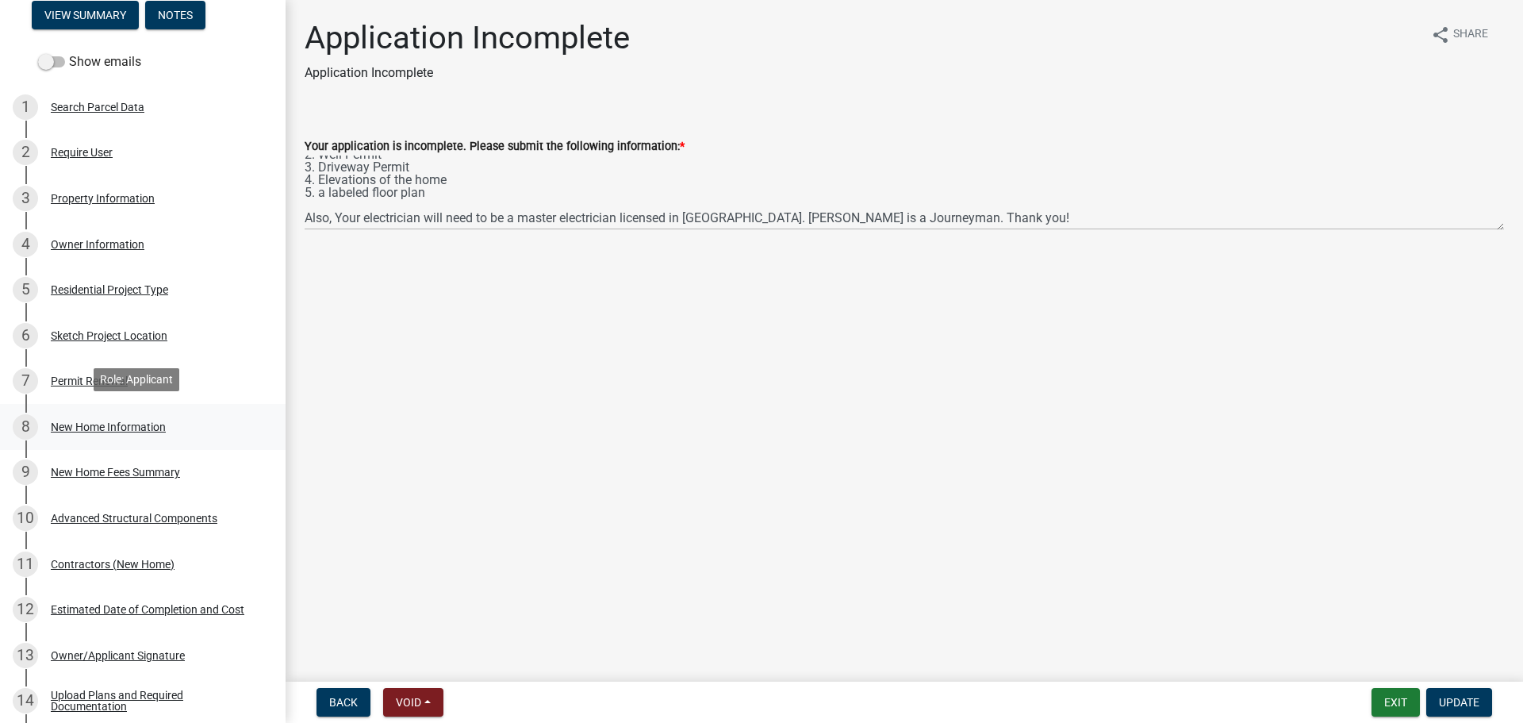
click at [136, 422] on div "New Home Information" at bounding box center [108, 426] width 115 height 11
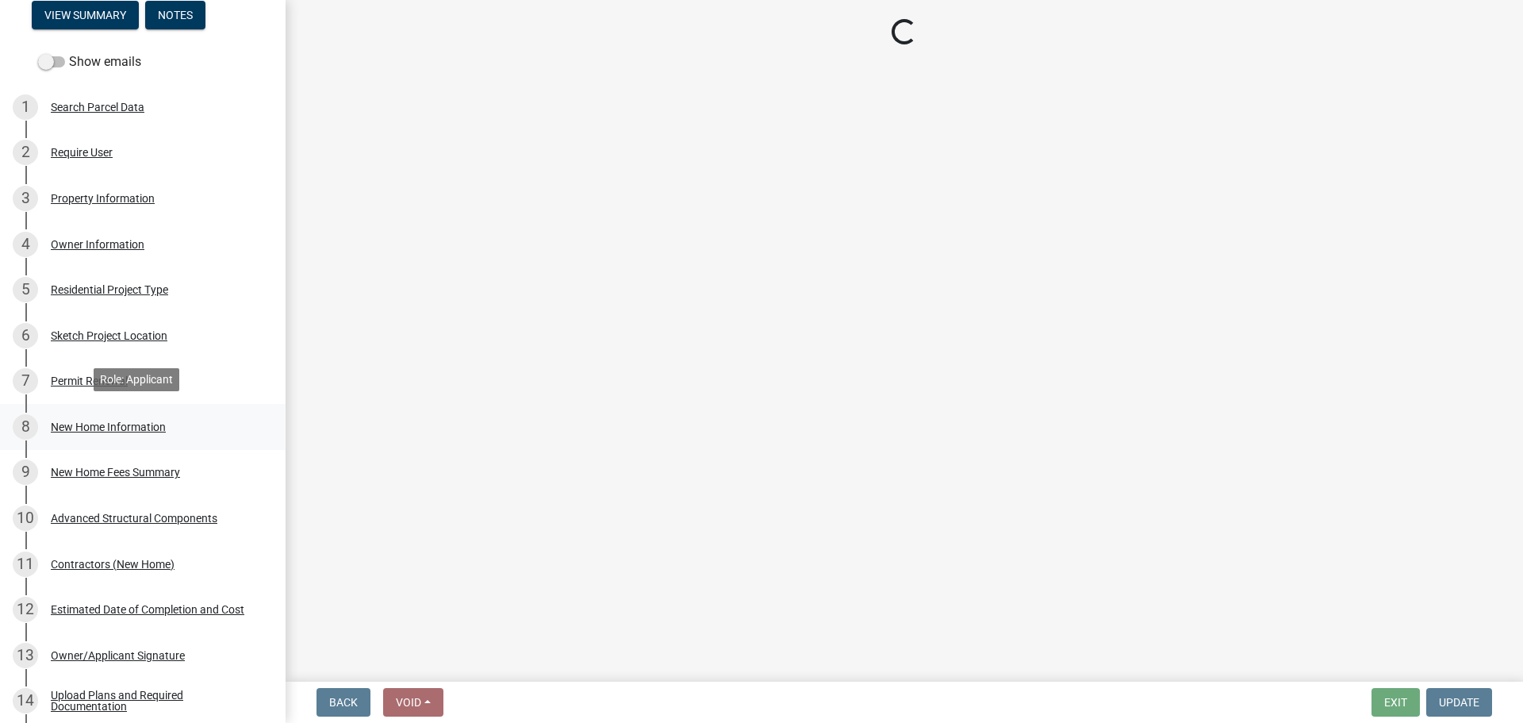
select select "a50e9ddb-1b16-496f-b25c-a9ac2ddf3e7c"
select select "287a3f28-cae6-49db-b7c8-692fc6fbb8ee"
select select "7ac50c75-bd19-4200-a472-7ff7759bf044"
select select "a2da5d02-14d7-41a9-87b6-3865d3a41ac6"
select select "45a382a4-74df-4e2b-8af4-7b29499de306"
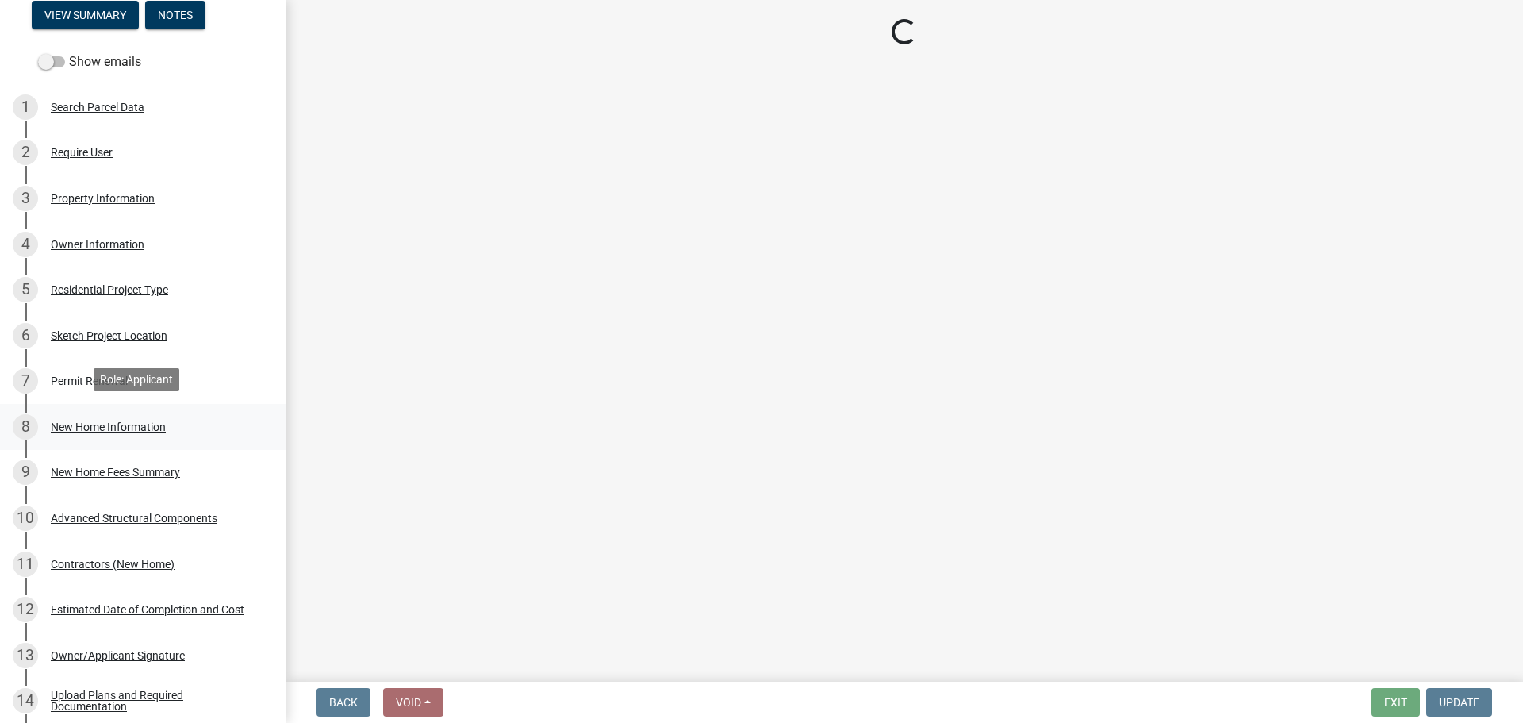
select select "9cfd1a2b-ac7b-44ed-b539-8b02c1615a7d"
select select "49fa7b98-40b8-4bac-8f72-f60d248456ac"
select select "3ae242a1-a008-4608-b145-635f7b242bc3"
select select "0af2c62b-a54b-41df-9440-7e06c81f5ee1"
select select "f32a9748-a537-4bbb-bfc2-601dbe6f8827"
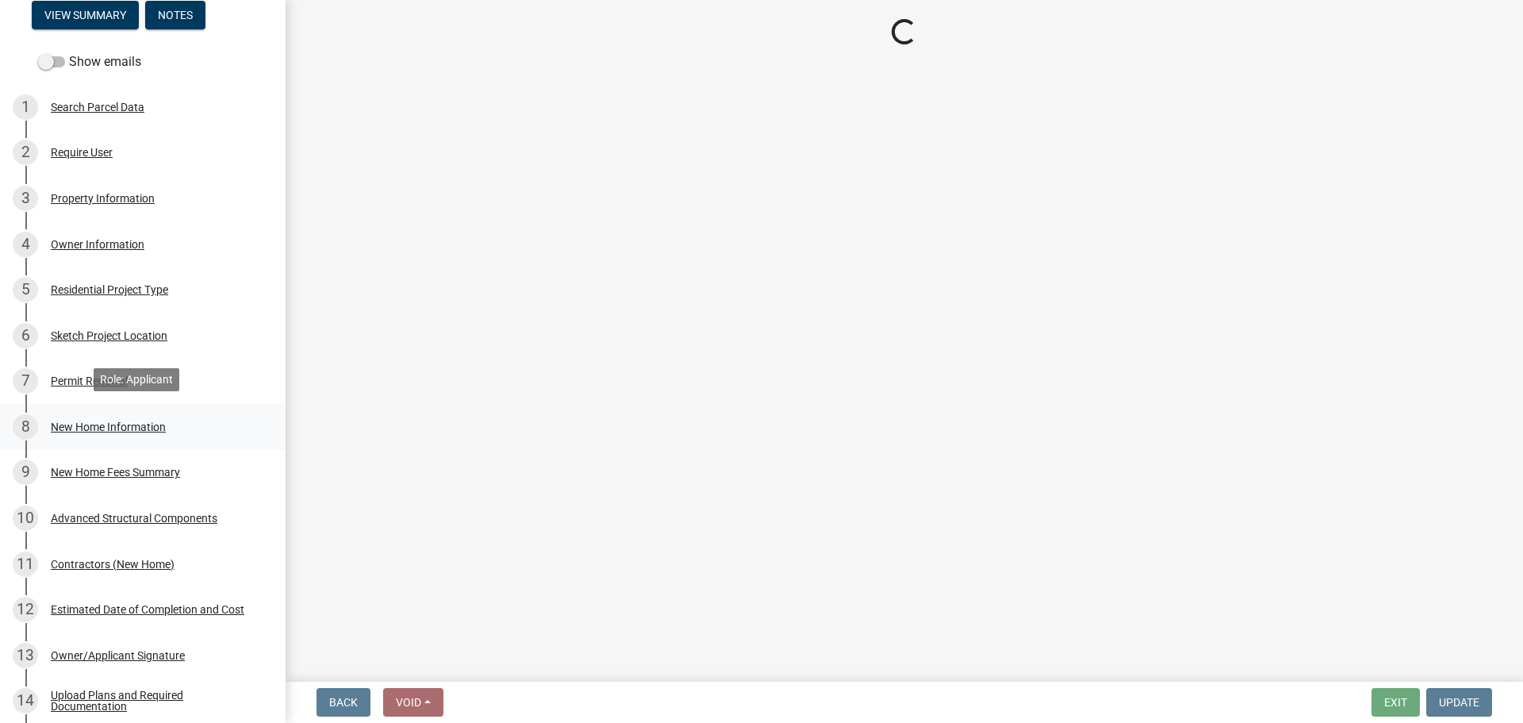
select select "c6bca56a-65ef-4235-b2fa-5e9dc560a56e"
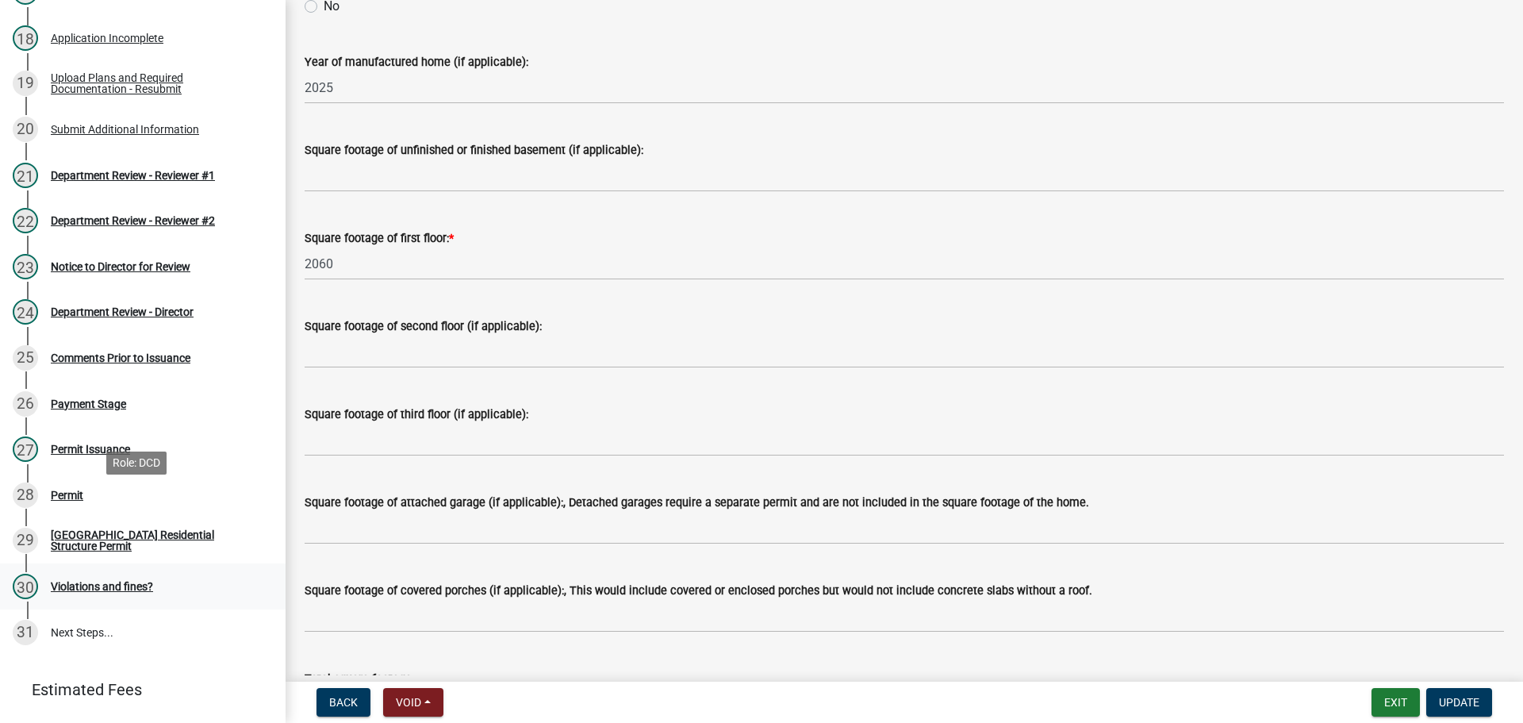
scroll to position [1081, 0]
